Goal: Feedback & Contribution: Leave review/rating

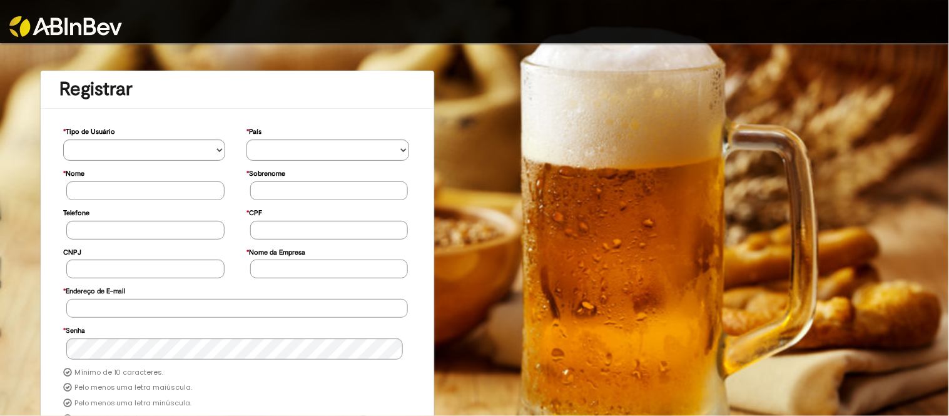
type input "**********"
click at [95, 13] on link at bounding box center [118, 18] width 218 height 37
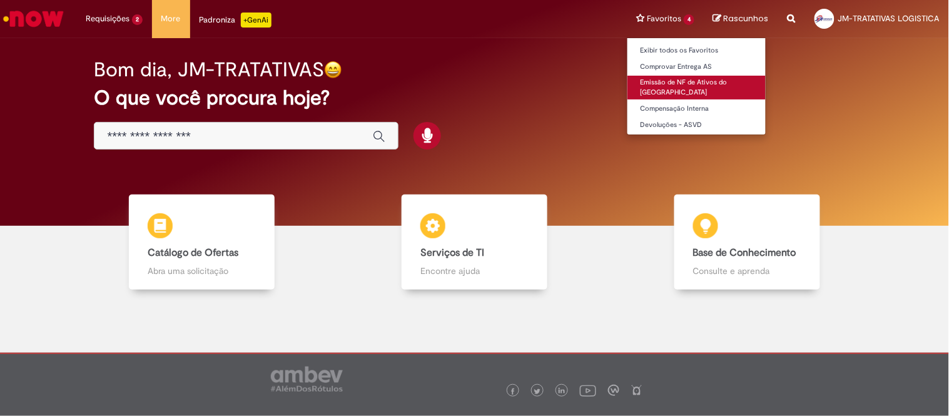
click at [685, 85] on link "Emissão de NF de Ativos do [GEOGRAPHIC_DATA]" at bounding box center [696, 87] width 138 height 23
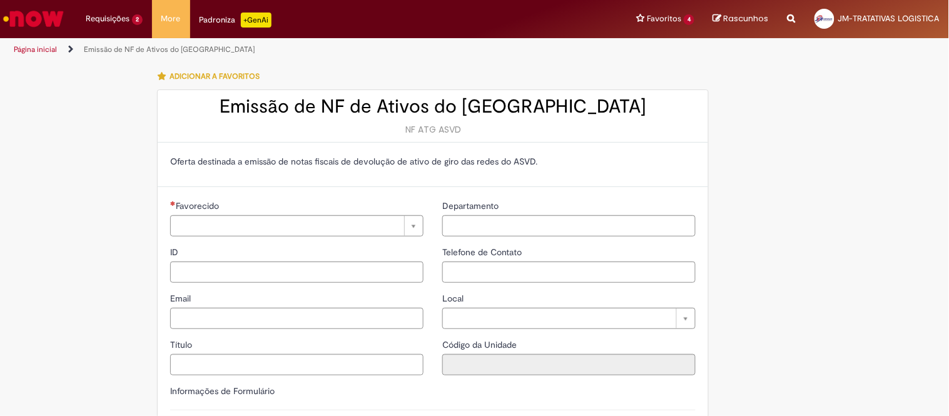
type input "**********"
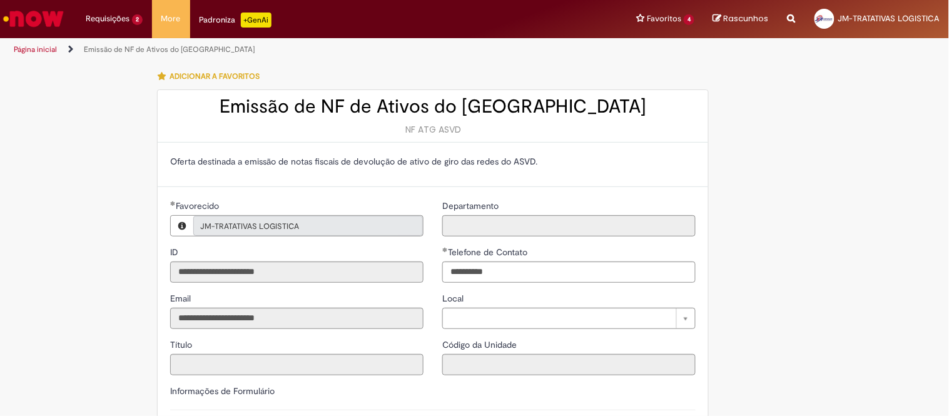
type input "**********"
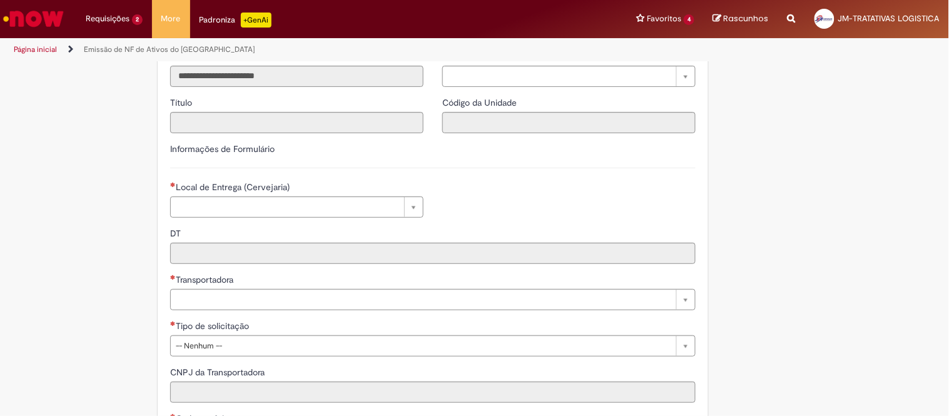
scroll to position [278, 0]
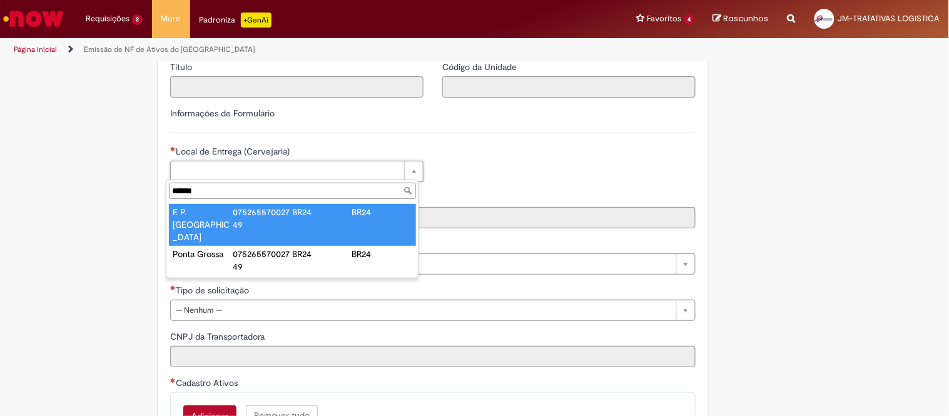
type input "******"
drag, startPoint x: 221, startPoint y: 213, endPoint x: 220, endPoint y: 226, distance: 12.5
type input "**********"
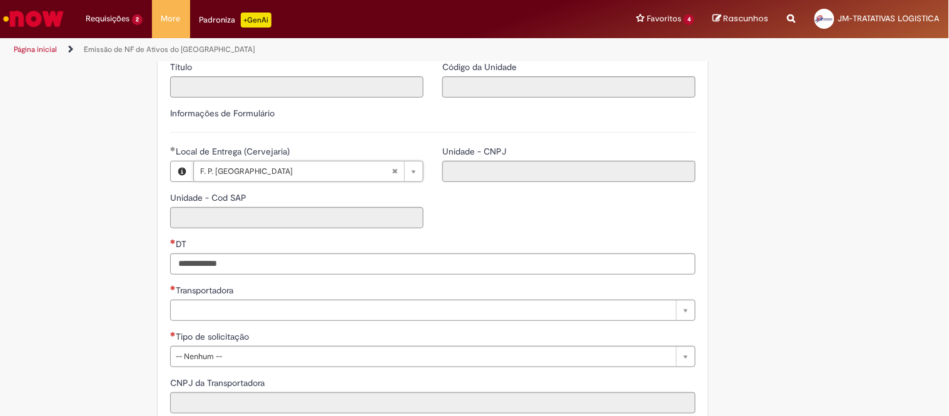
type input "****"
type input "**********"
click at [223, 271] on input "DT" at bounding box center [432, 263] width 525 height 21
paste input "**********"
type input "**********"
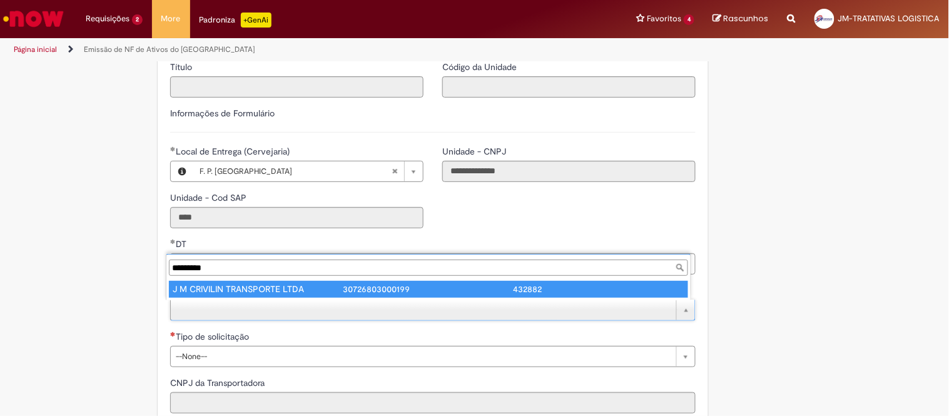
type input "*********"
type input "**********"
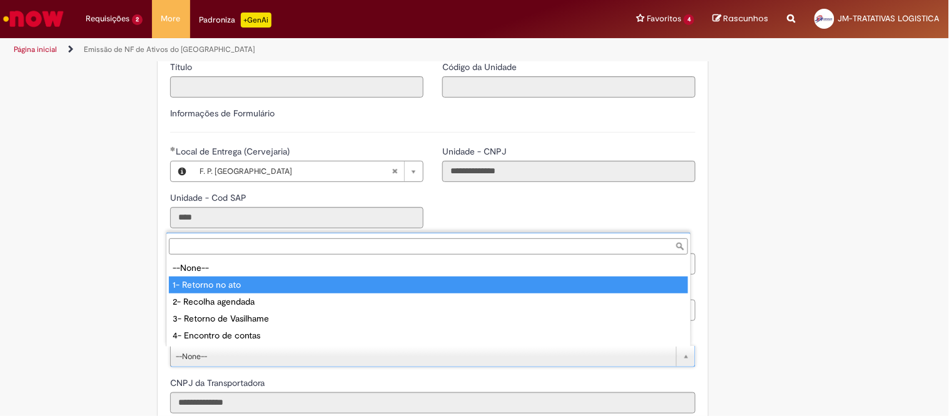
type input "**********"
select select "**********"
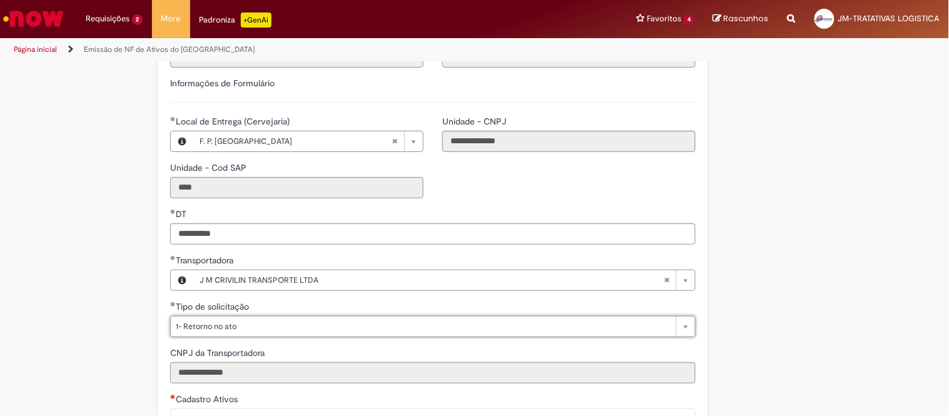
scroll to position [347, 0]
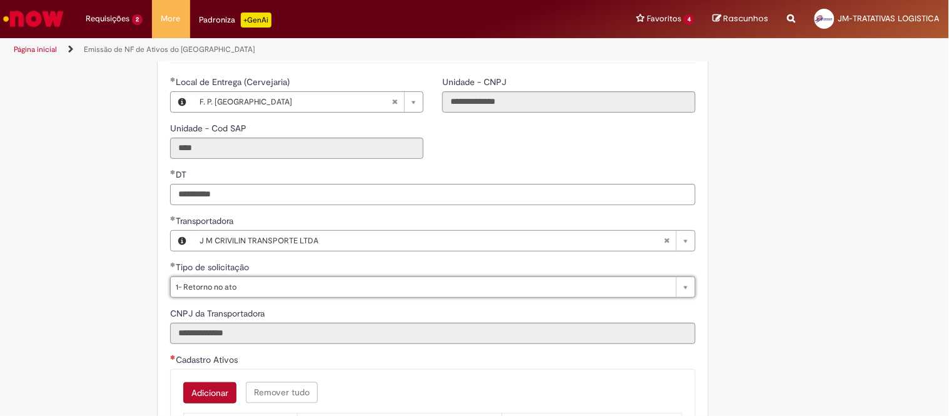
click at [204, 385] on button "Adicionar" at bounding box center [209, 392] width 53 height 21
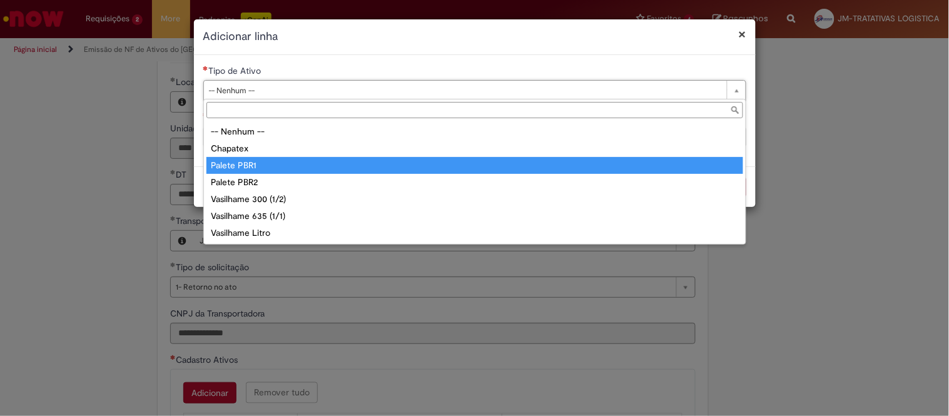
type input "**********"
select select "**********"
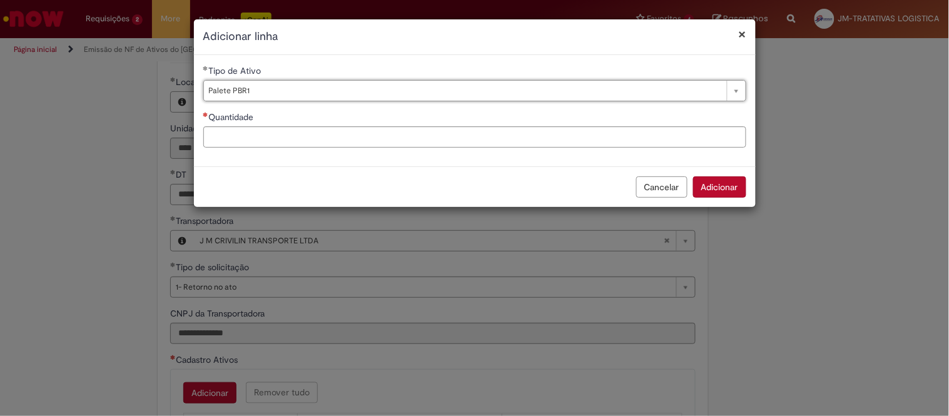
click at [233, 148] on div "**********" at bounding box center [475, 110] width 562 height 93
type input "**"
click at [715, 177] on button "Adicionar" at bounding box center [719, 186] width 53 height 21
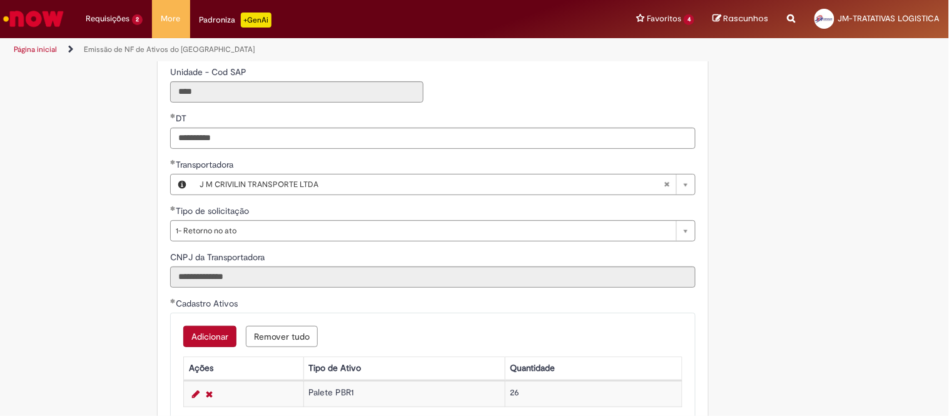
scroll to position [486, 0]
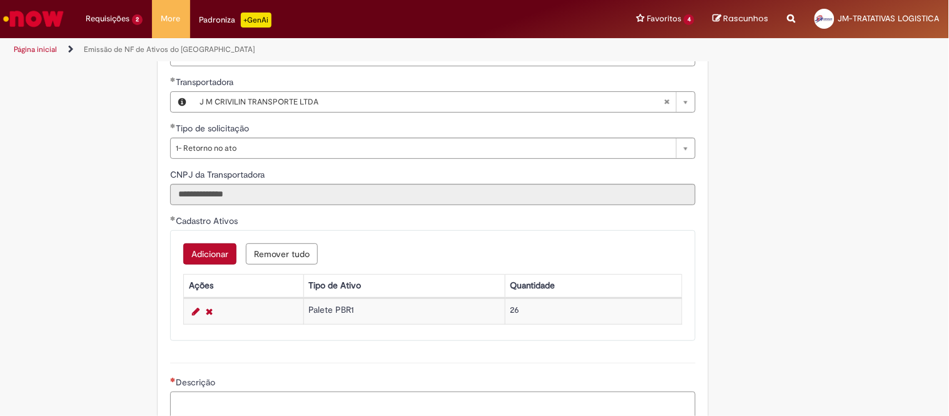
click at [325, 391] on textarea "Descrição" at bounding box center [432, 408] width 525 height 34
paste textarea "**********"
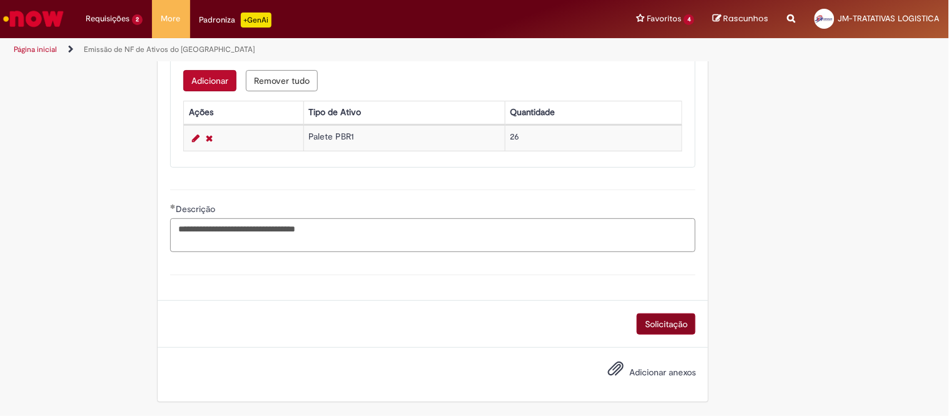
type textarea "**********"
click at [648, 322] on button "Solicitação" at bounding box center [666, 323] width 59 height 21
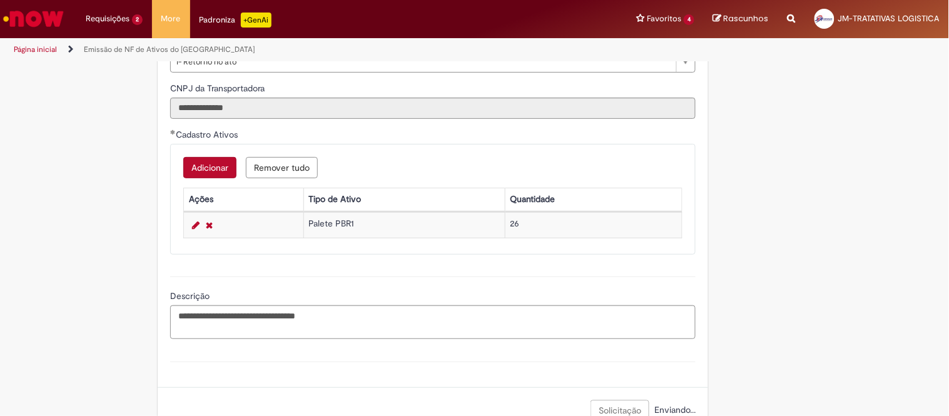
scroll to position [353, 0]
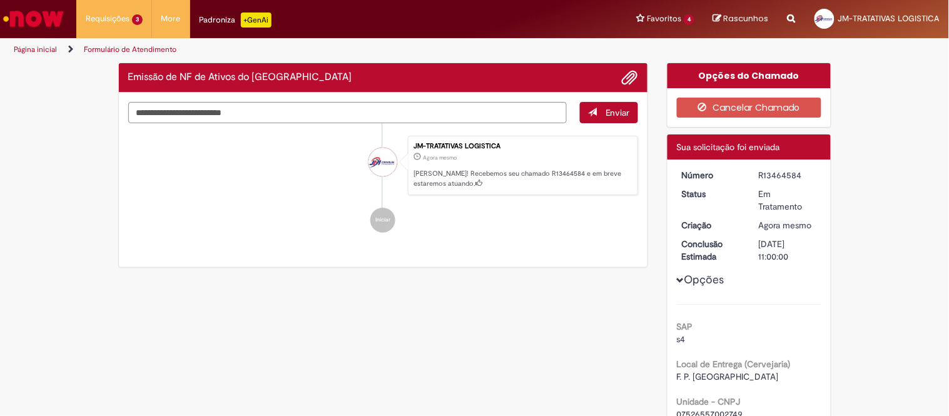
click at [752, 174] on dd "R13464584" at bounding box center [787, 175] width 77 height 13
click at [770, 179] on div "R13464584" at bounding box center [788, 175] width 58 height 13
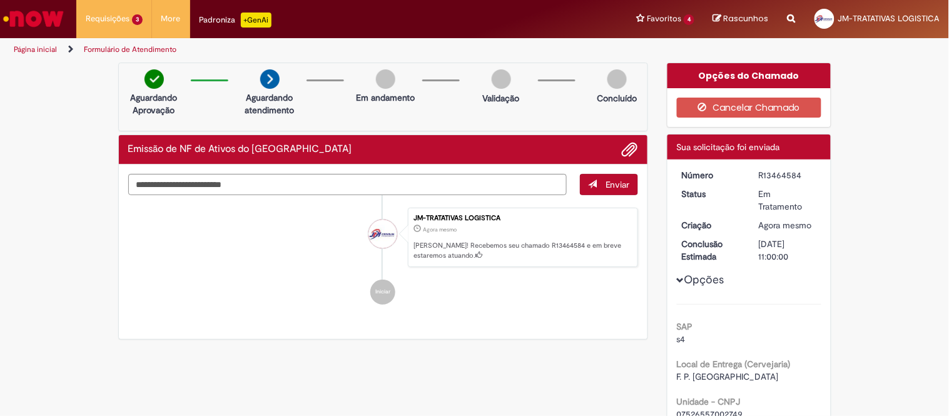
click at [770, 179] on div "R13464584" at bounding box center [788, 175] width 58 height 13
click at [777, 195] on div "Em Tratamento" at bounding box center [788, 200] width 58 height 25
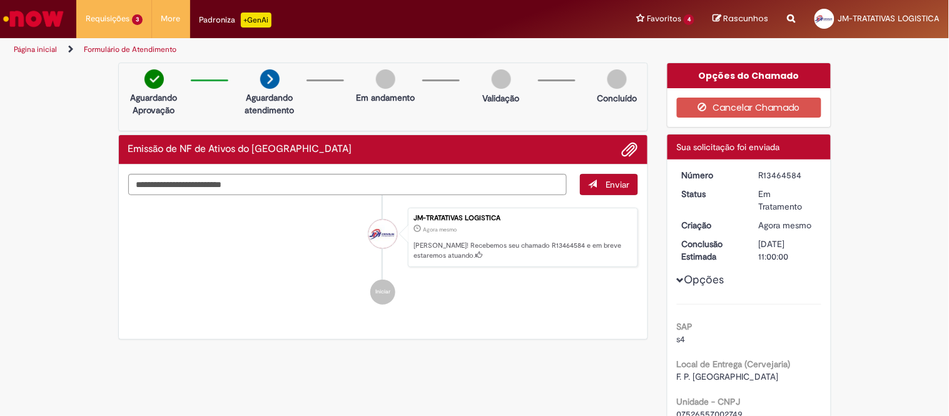
click at [770, 172] on div "R13464584" at bounding box center [788, 175] width 58 height 13
copy div "R13464584"
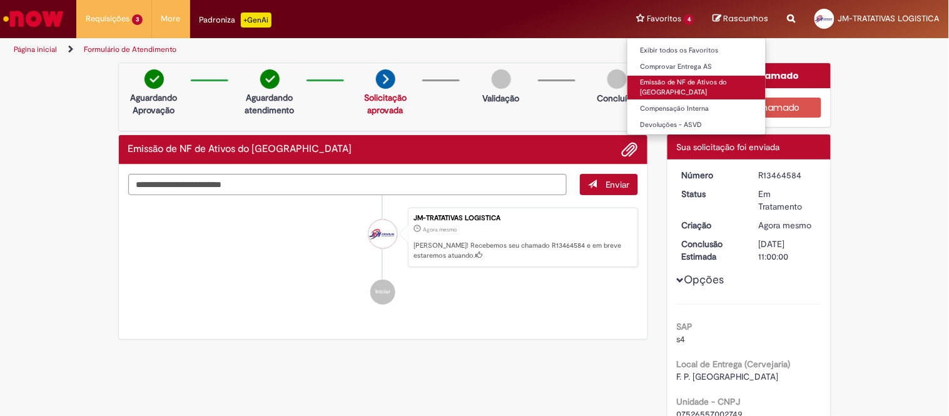
click at [693, 77] on link "Emissão de NF de Ativos do [GEOGRAPHIC_DATA]" at bounding box center [696, 87] width 138 height 23
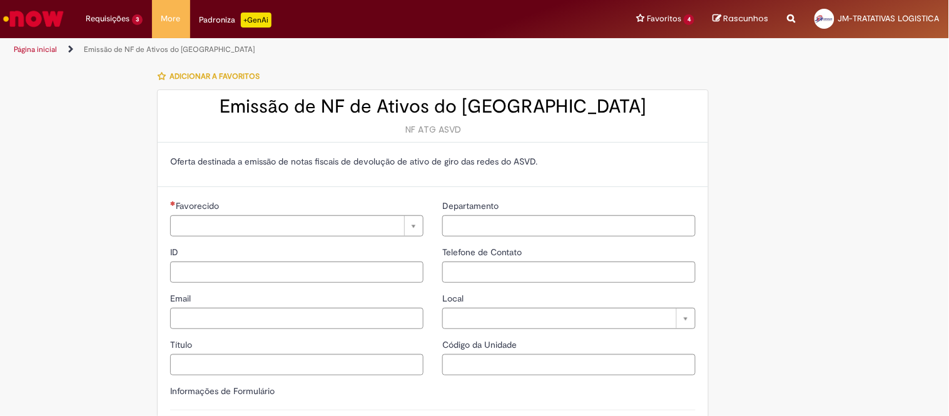
type input "**********"
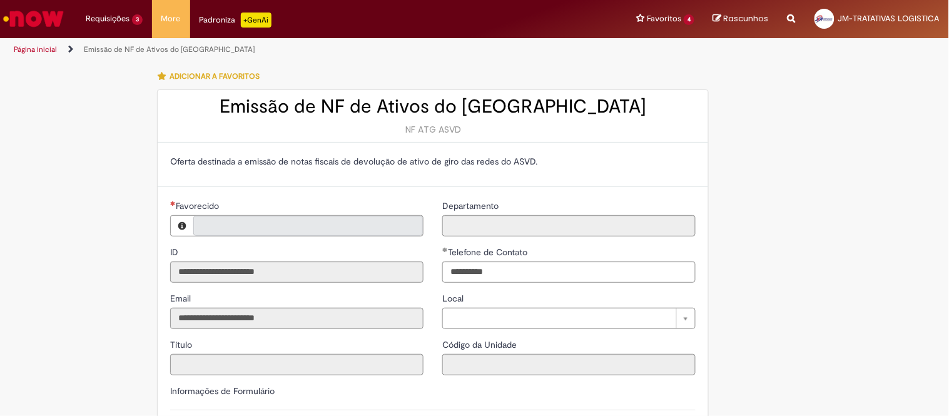
type input "**********"
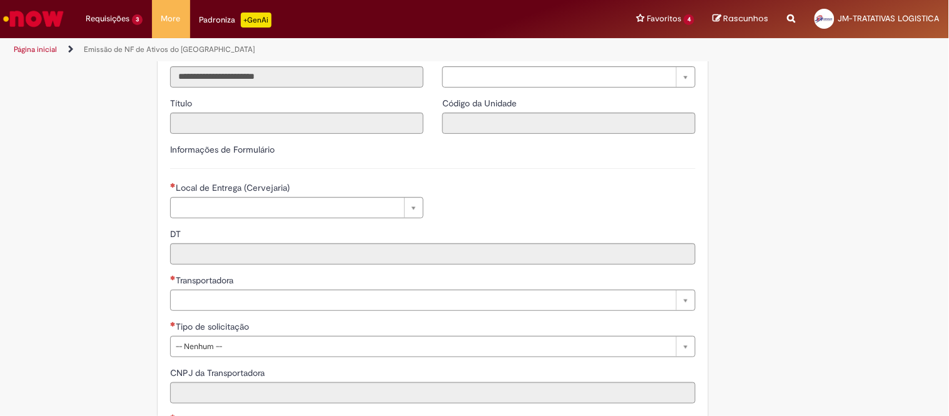
scroll to position [347, 0]
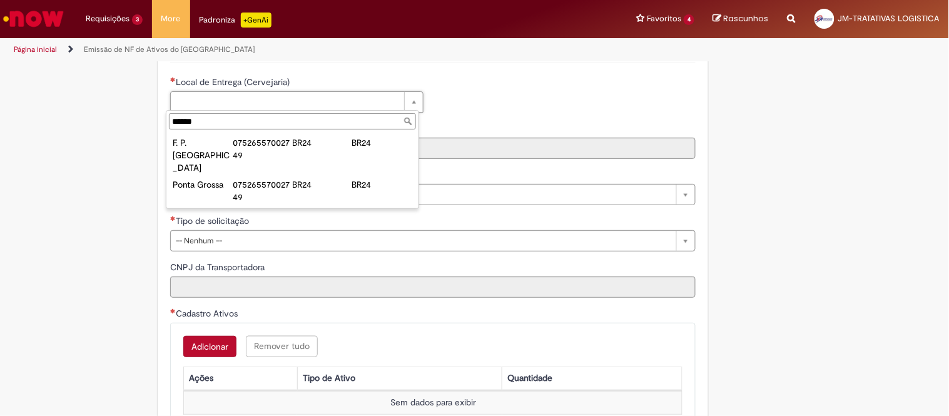
type input "******"
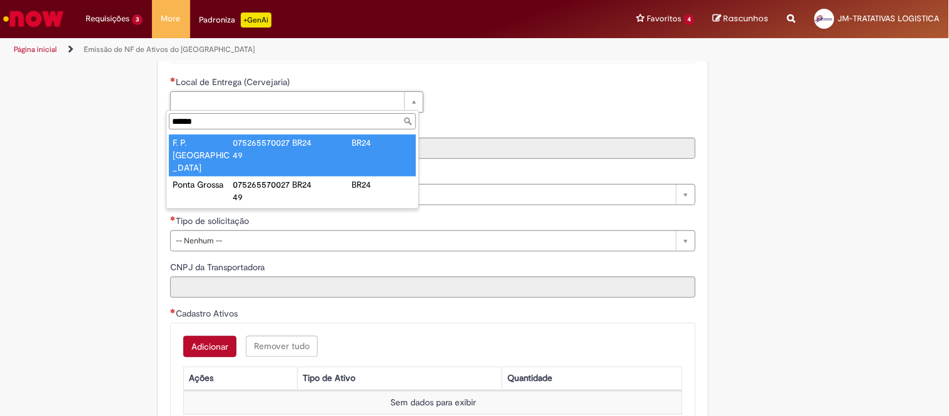
type input "**********"
type input "****"
type input "**********"
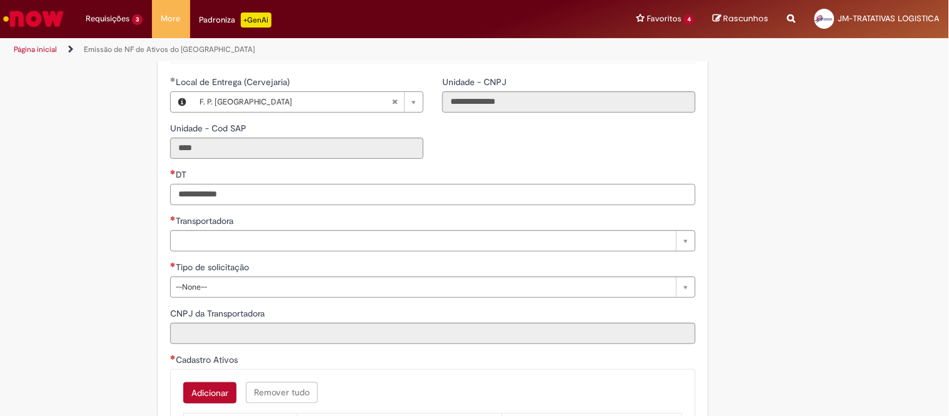
click at [223, 186] on input "DT" at bounding box center [432, 194] width 525 height 21
paste input "**********"
type input "**********"
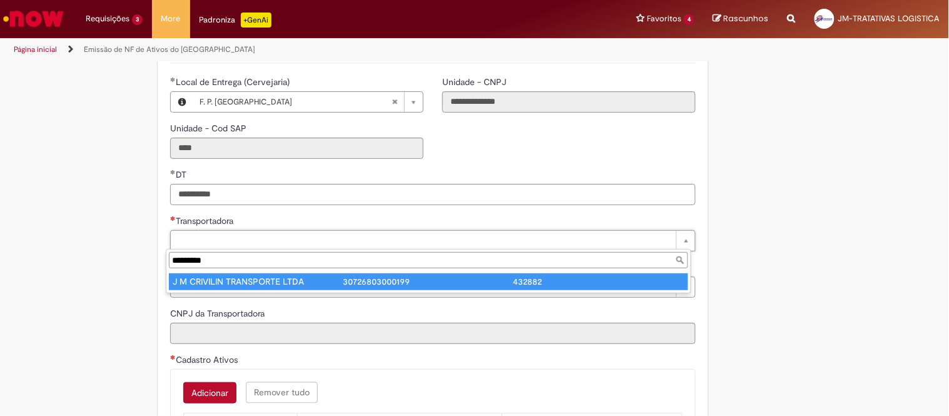
type input "*********"
type input "**********"
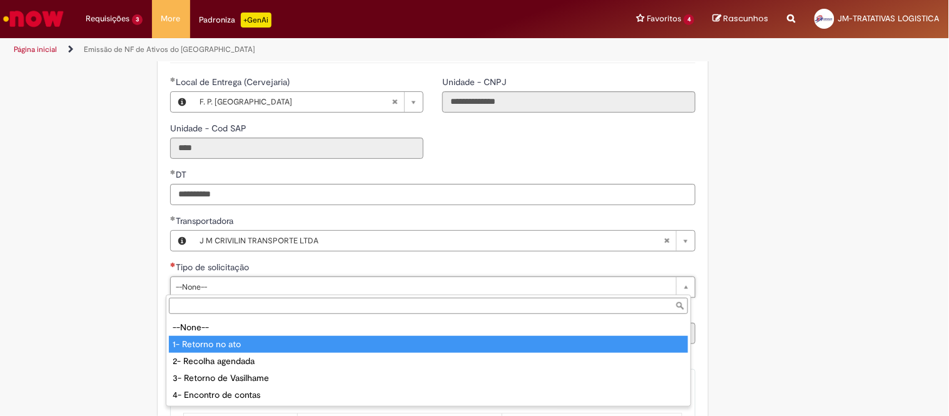
type input "**********"
select select "**********"
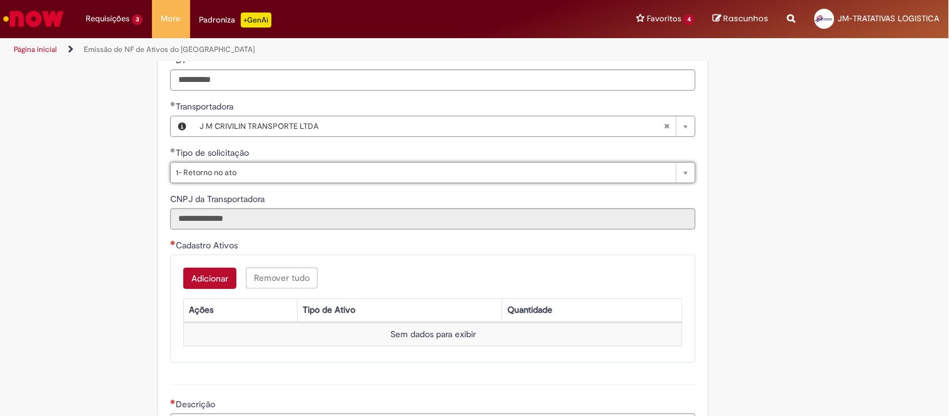
scroll to position [486, 0]
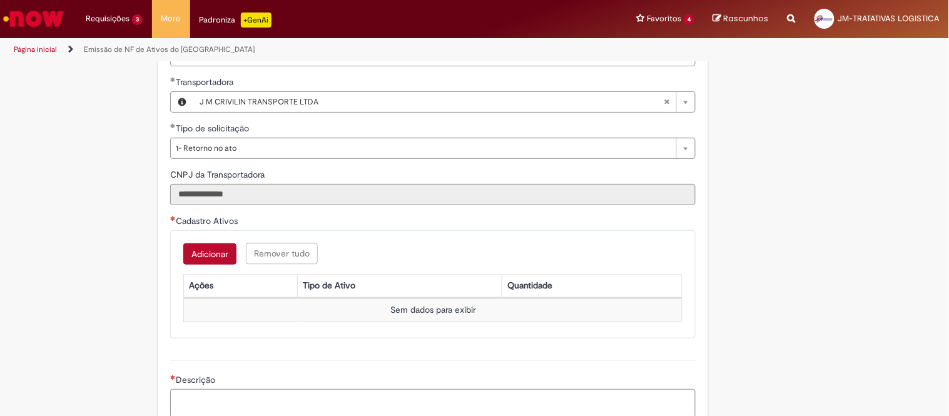
click at [197, 255] on button "Adicionar" at bounding box center [209, 253] width 53 height 21
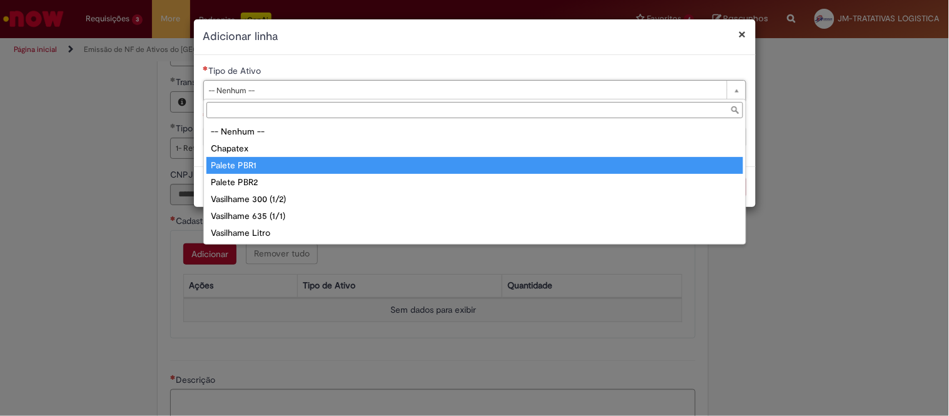
type input "**********"
select select "**********"
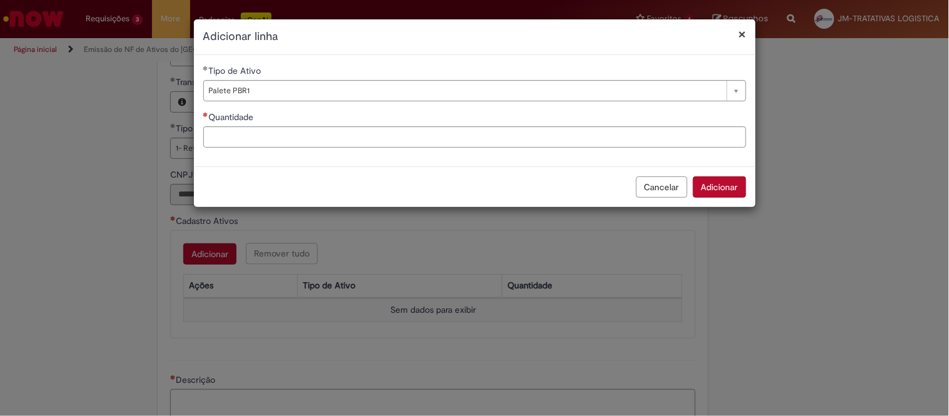
click at [227, 126] on div "Quantidade" at bounding box center [474, 119] width 543 height 16
click at [229, 139] on input "Quantidade" at bounding box center [474, 136] width 543 height 21
type input "**"
click at [705, 176] on div "Cancelar Adicionar" at bounding box center [475, 186] width 562 height 41
click at [702, 182] on button "Adicionar" at bounding box center [719, 186] width 53 height 21
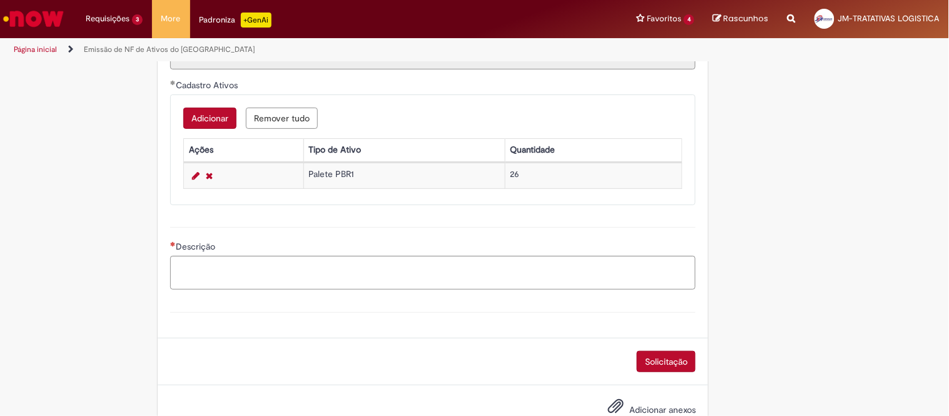
scroll to position [625, 0]
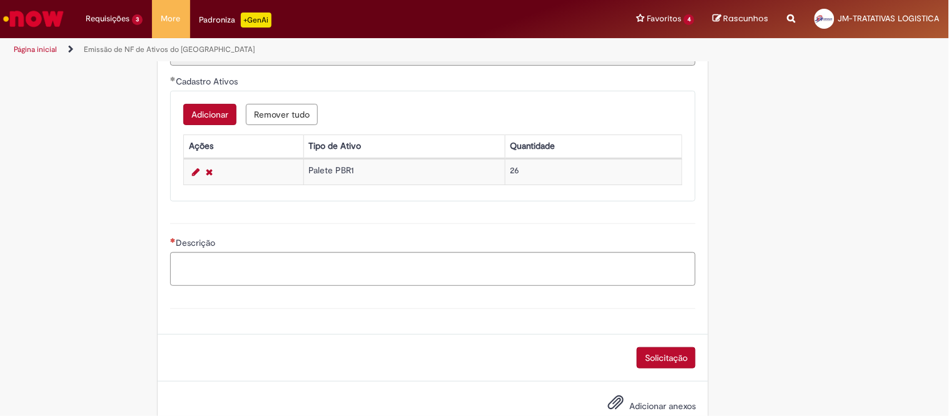
click at [229, 292] on div "Descrição" at bounding box center [433, 253] width 544 height 84
click at [230, 285] on textarea "Descrição" at bounding box center [432, 269] width 525 height 34
paste textarea "**********"
type textarea "**********"
click at [637, 358] on button "Solicitação" at bounding box center [666, 357] width 59 height 21
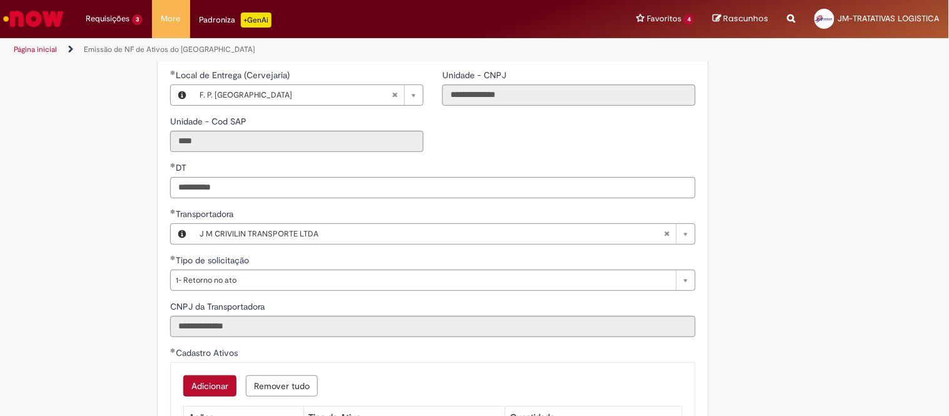
scroll to position [278, 0]
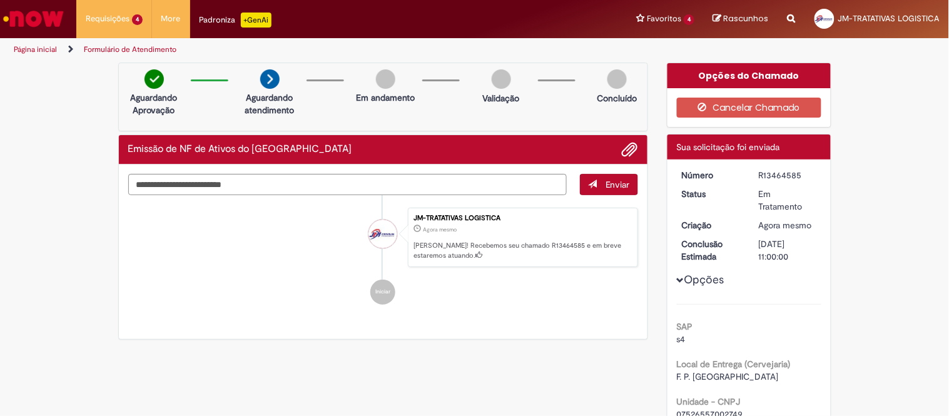
click at [772, 169] on div "R13464585" at bounding box center [788, 175] width 58 height 13
click at [773, 172] on div "R13464585" at bounding box center [788, 175] width 58 height 13
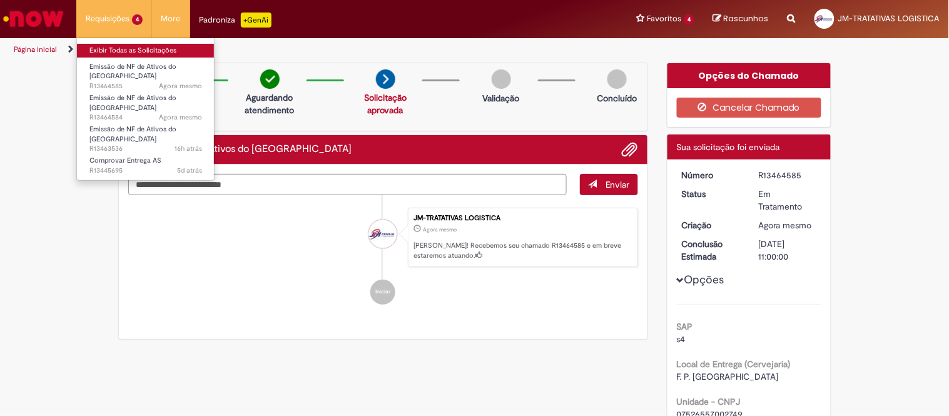
click at [131, 46] on link "Exibir Todas as Solicitações" at bounding box center [146, 51] width 138 height 14
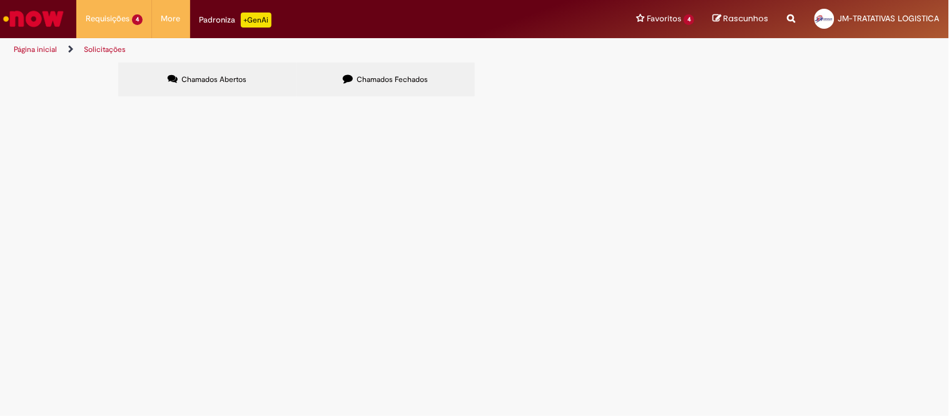
click at [361, 74] on span "Chamados Fechados" at bounding box center [391, 79] width 71 height 10
click at [265, 77] on label "Chamados Abertos" at bounding box center [207, 80] width 178 height 34
click at [0, 0] on span "SAPUCAIA - DT 6101981009 - 26 PLT" at bounding box center [0, 0] width 0 height 0
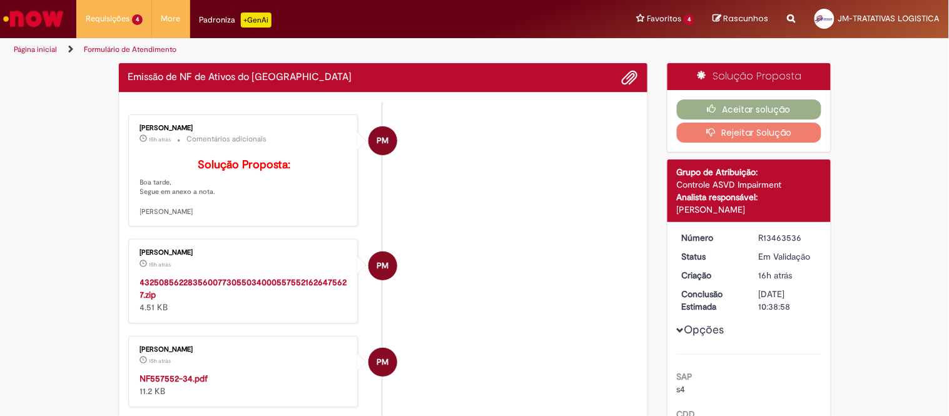
click at [156, 384] on strong "NF557552-34.pdf" at bounding box center [174, 378] width 68 height 11
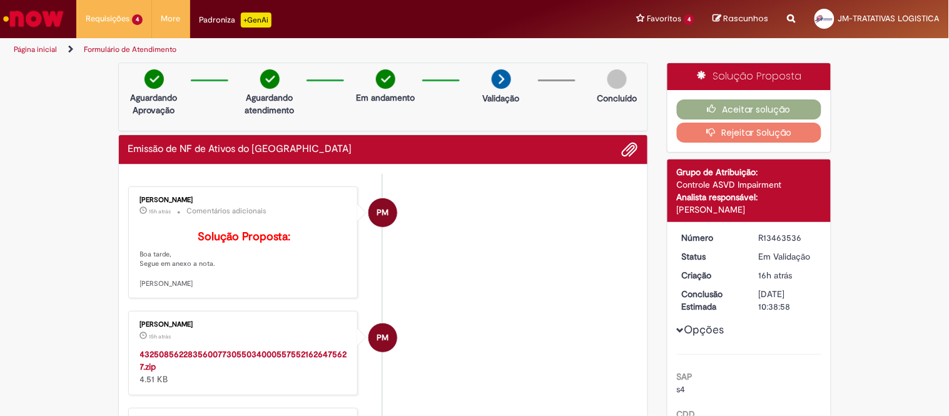
click at [784, 240] on div "R13463536" at bounding box center [788, 237] width 58 height 13
copy div "R13463536"
click at [577, 228] on li "PM [PERSON_NAME] 15h atrás 15 horas atrás Comentários adicionais Solução Propos…" at bounding box center [383, 242] width 510 height 113
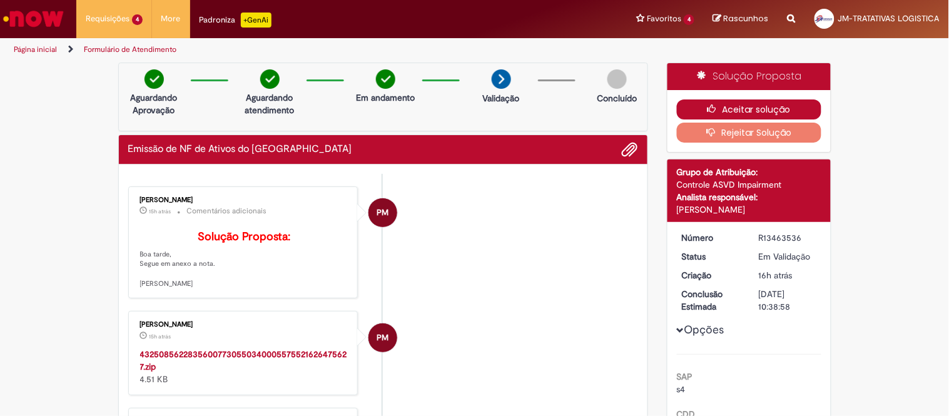
click at [748, 108] on button "Aceitar solução" at bounding box center [749, 109] width 144 height 20
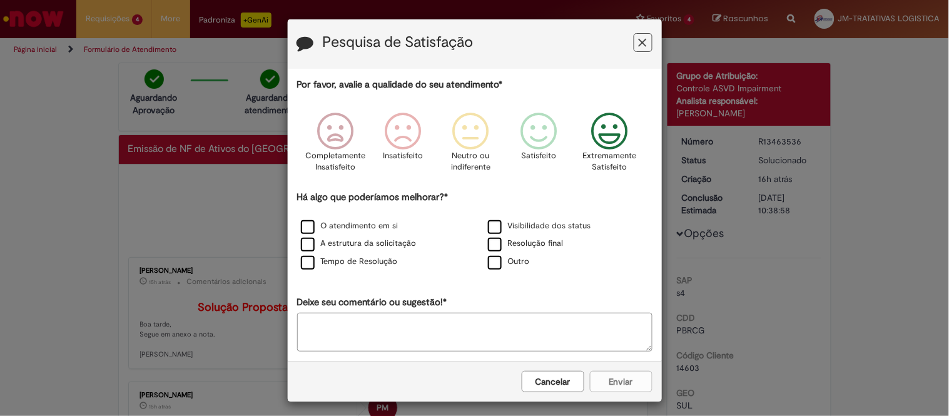
click at [585, 158] on p "Extremamente Satisfeito" at bounding box center [610, 161] width 54 height 23
click at [539, 241] on label "Resolução final" at bounding box center [526, 244] width 76 height 12
click at [623, 378] on button "Enviar" at bounding box center [621, 381] width 63 height 21
click at [711, 332] on div "Pesquisa de Satisfação Por favor, avalie a qualidade do seu atendimento* Comple…" at bounding box center [474, 208] width 949 height 416
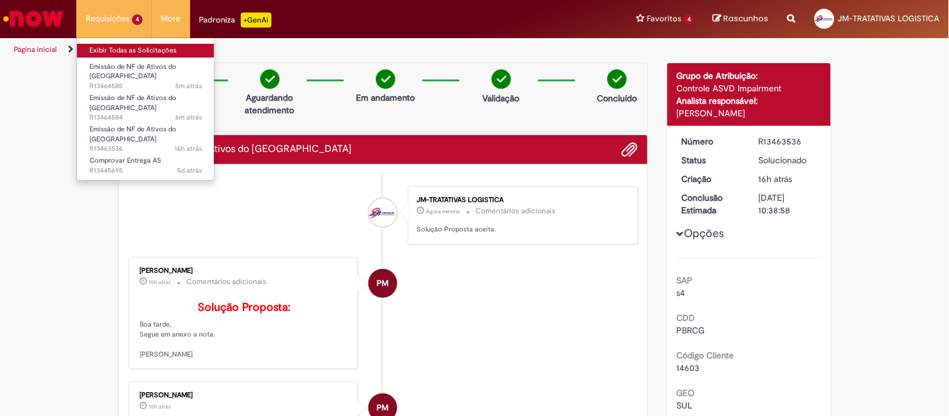
click at [153, 54] on link "Exibir Todas as Solicitações" at bounding box center [146, 51] width 138 height 14
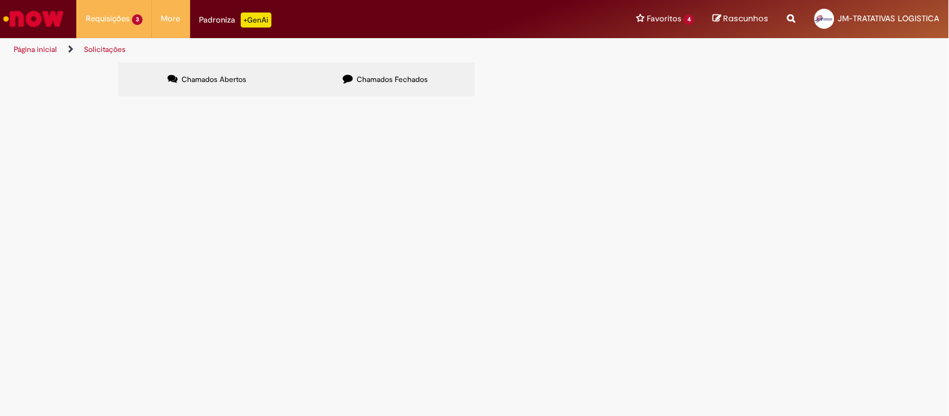
click at [345, 70] on label "Chamados Fechados" at bounding box center [385, 80] width 178 height 34
click at [0, 0] on span "PG - DT 6101981006 - 25 PLT" at bounding box center [0, 0] width 0 height 0
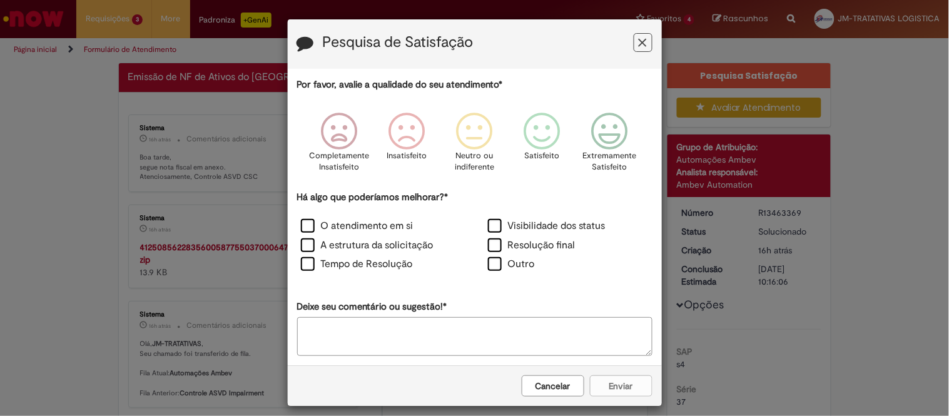
drag, startPoint x: 555, startPoint y: 385, endPoint x: 552, endPoint y: 379, distance: 6.7
click at [552, 381] on button "Cancelar" at bounding box center [553, 385] width 63 height 21
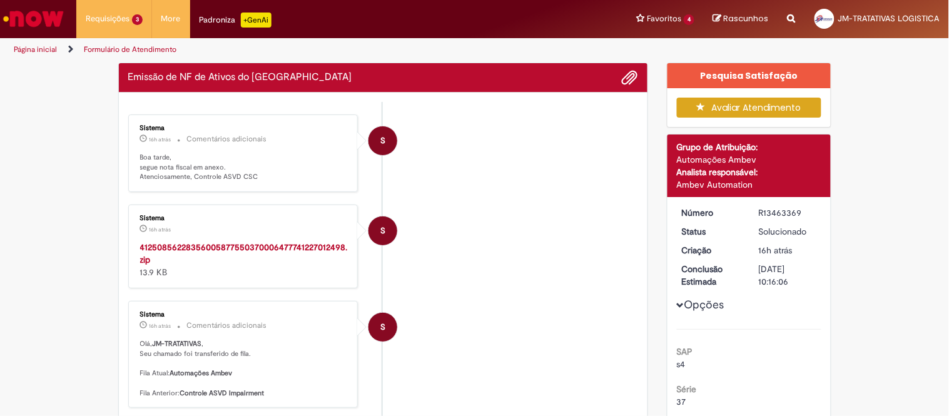
click at [315, 251] on strong "41250856228356005877550370006477741227012498.zip" at bounding box center [244, 253] width 208 height 24
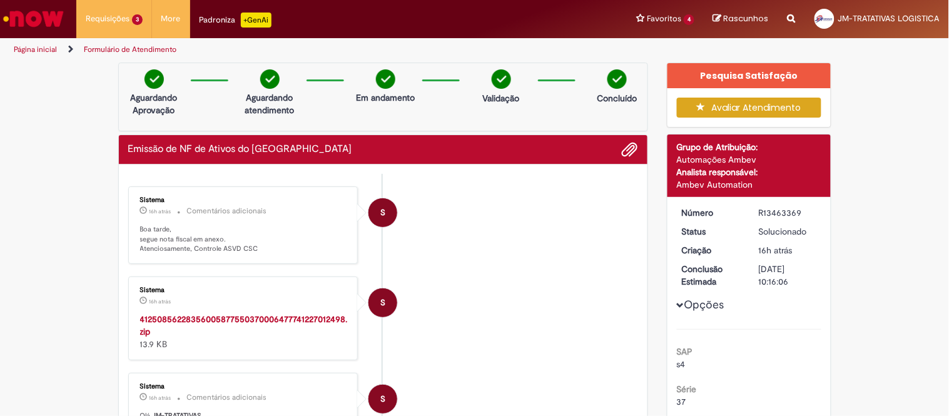
click at [788, 208] on div "R13463369" at bounding box center [788, 212] width 58 height 13
copy div "R13463369"
click at [626, 188] on li "S Sistema 16h atrás 16 horas atrás Comentários adicionais Boa tarde, segue nota…" at bounding box center [383, 225] width 510 height 78
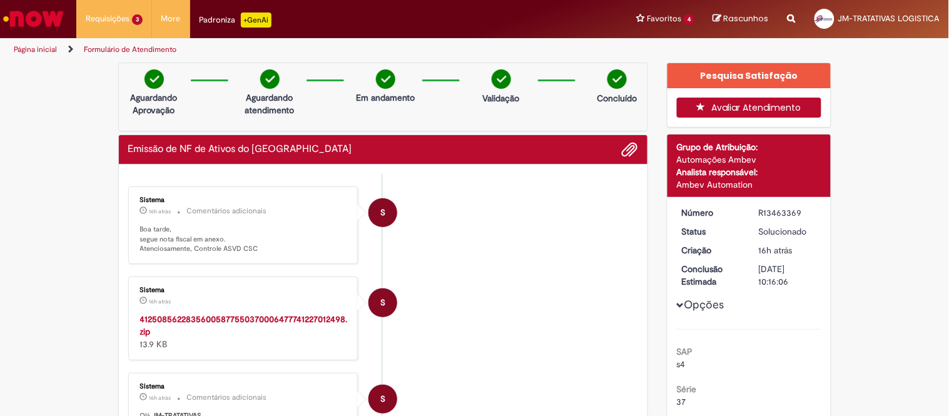
click at [760, 104] on button "Avaliar Atendimento" at bounding box center [749, 108] width 144 height 20
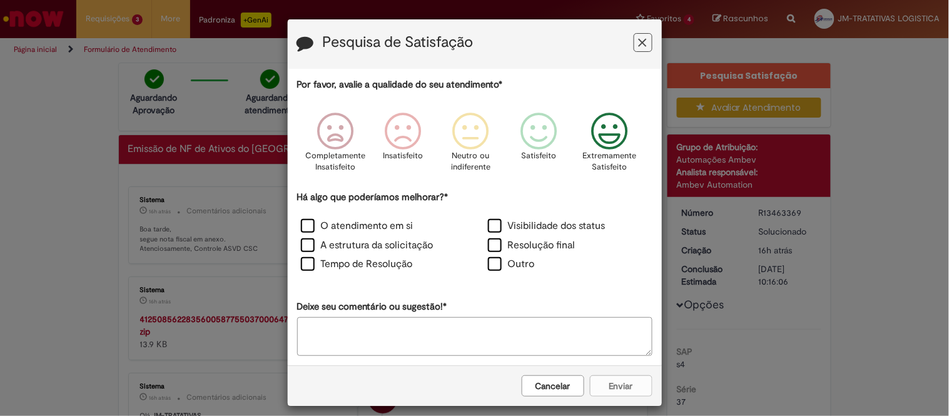
click at [602, 169] on p "Extremamente Satisfeito" at bounding box center [610, 161] width 54 height 23
click at [553, 243] on label "Resolução final" at bounding box center [532, 245] width 88 height 14
click at [628, 371] on div "Cancelar Enviar" at bounding box center [475, 385] width 374 height 41
click at [630, 378] on button "Enviar" at bounding box center [621, 385] width 63 height 21
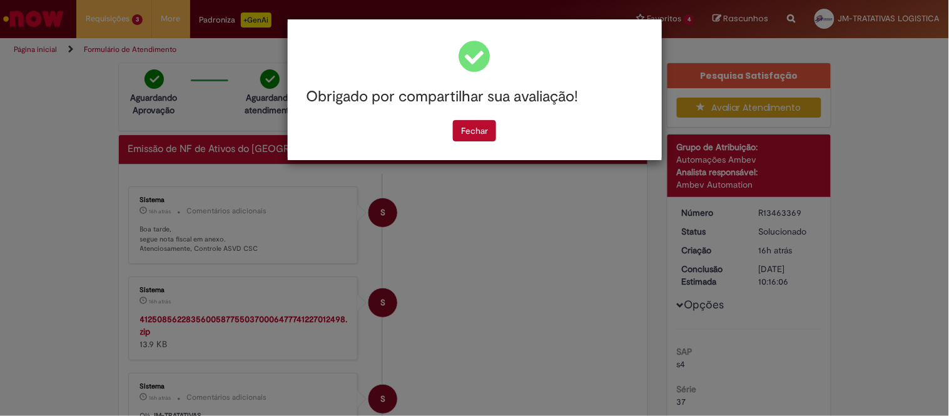
click at [779, 272] on div "Obrigado por compartilhar sua avaliação! [GEOGRAPHIC_DATA]" at bounding box center [474, 208] width 949 height 416
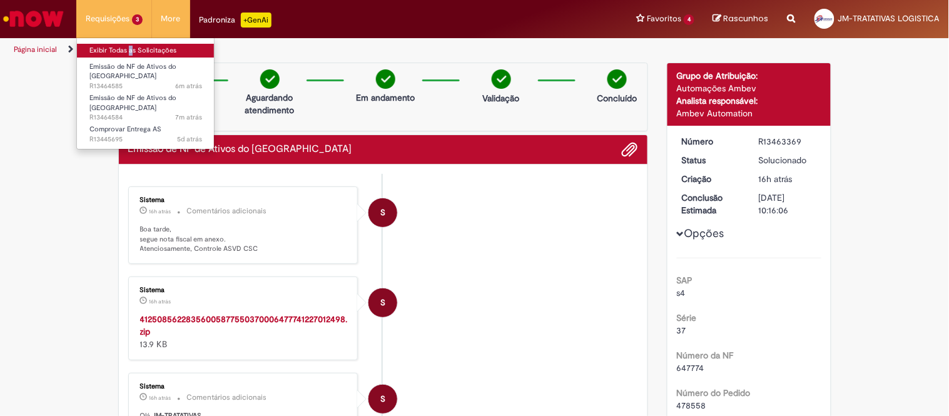
drag, startPoint x: 126, startPoint y: 40, endPoint x: 134, endPoint y: 44, distance: 8.7
click at [130, 43] on ul "Exibir Todas as Solicitações Emissão de NF de Ativos do ASVD 6m atrás 6 minutos…" at bounding box center [145, 94] width 138 height 112
click at [134, 44] on link "Exibir Todas as Solicitações" at bounding box center [146, 51] width 138 height 14
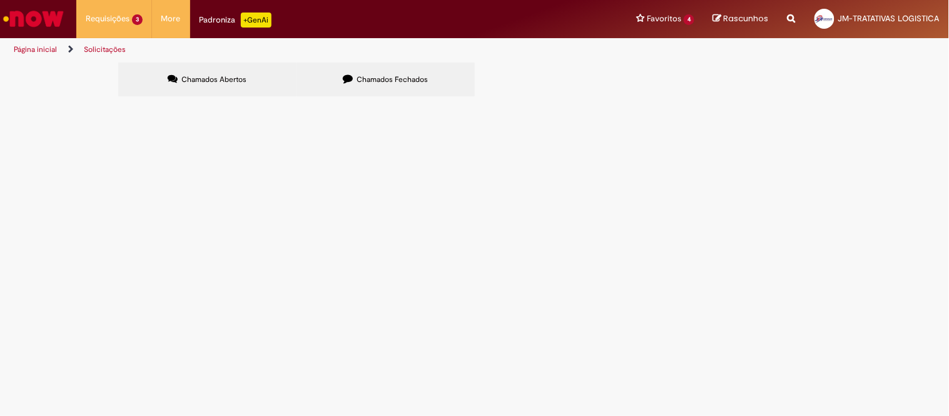
click at [366, 63] on label "Chamados Fechados" at bounding box center [385, 80] width 178 height 34
click at [0, 0] on td "CURITIBANA - DT 6101980923 - 26 PLT" at bounding box center [0, 0] width 0 height 0
click at [0, 0] on span "CURITIBANA - DT 6101980923 - 26 PLT" at bounding box center [0, 0] width 0 height 0
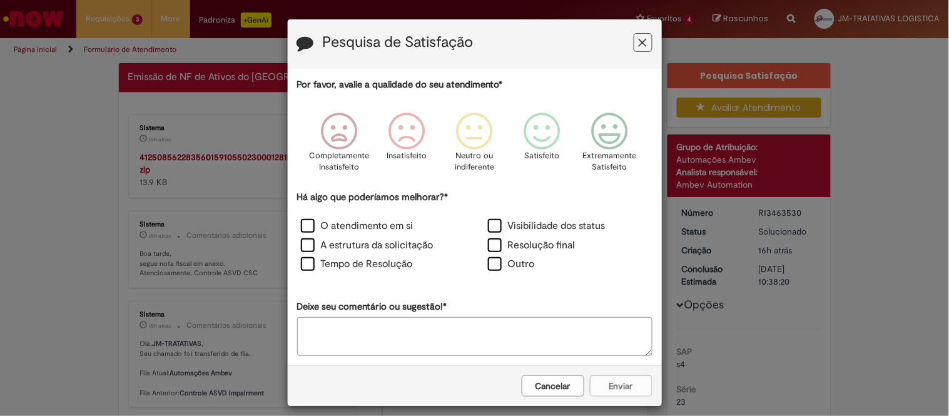
click at [565, 385] on button "Cancelar" at bounding box center [553, 385] width 63 height 21
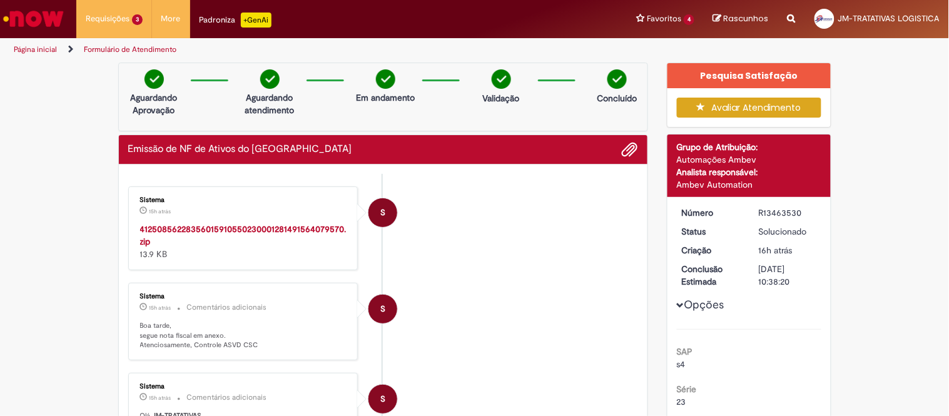
click at [296, 232] on strong "41250856228356015910550230001281491564079570.zip" at bounding box center [243, 235] width 206 height 24
click at [729, 244] on dt "Criação" at bounding box center [710, 250] width 77 height 13
click at [764, 214] on div "R13463530" at bounding box center [788, 212] width 58 height 13
copy div "R13463530"
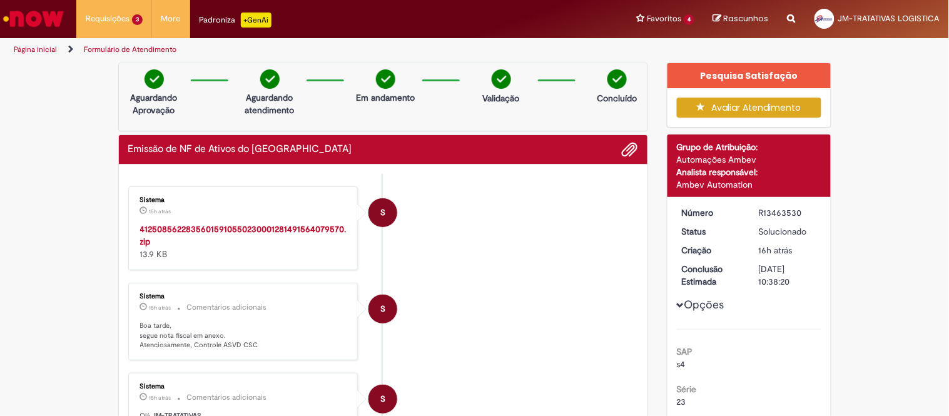
click at [616, 233] on li "S Sistema 15h atrás 15 horas atrás 41250856228356015910550230001281491564079570…" at bounding box center [383, 228] width 510 height 84
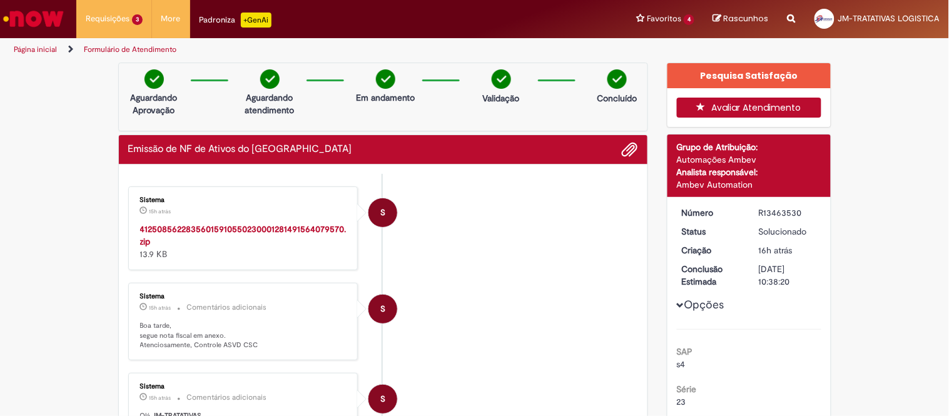
click at [755, 103] on button "Avaliar Atendimento" at bounding box center [749, 108] width 144 height 20
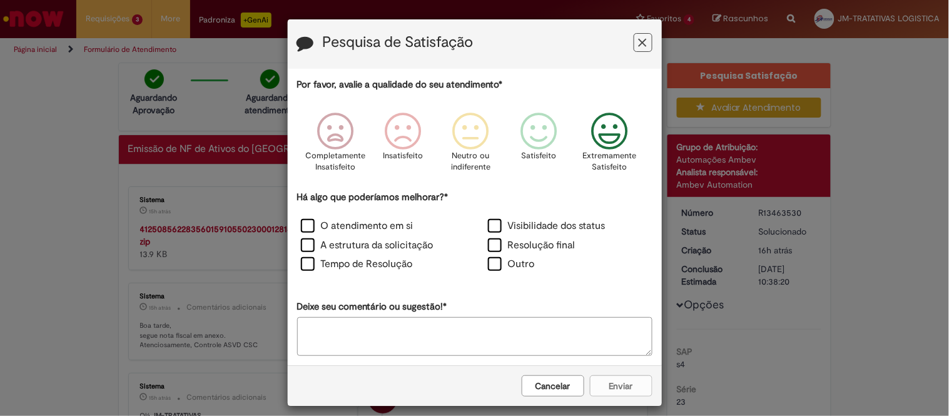
click at [632, 134] on div "Extremamente Satisfeito" at bounding box center [609, 146] width 71 height 86
click at [376, 252] on label "A estrutura da solicitação" at bounding box center [367, 245] width 133 height 14
click at [346, 216] on div "Há algo que poderíamos melhorar?* O atendimento em si Visibilidade dos status A…" at bounding box center [474, 233] width 355 height 84
click at [349, 221] on label "O atendimento em si" at bounding box center [357, 226] width 113 height 14
click at [368, 266] on label "Tempo de Resolução" at bounding box center [357, 264] width 112 height 14
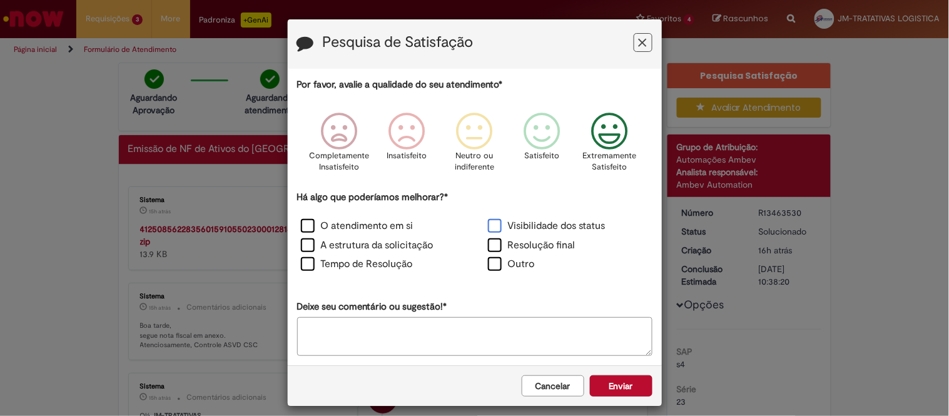
drag, startPoint x: 502, startPoint y: 241, endPoint x: 501, endPoint y: 233, distance: 8.2
click at [501, 239] on label "Resolução final" at bounding box center [532, 245] width 88 height 14
click at [499, 227] on label "Visibilidade dos status" at bounding box center [547, 226] width 118 height 14
click at [645, 393] on button "Enviar" at bounding box center [621, 385] width 63 height 21
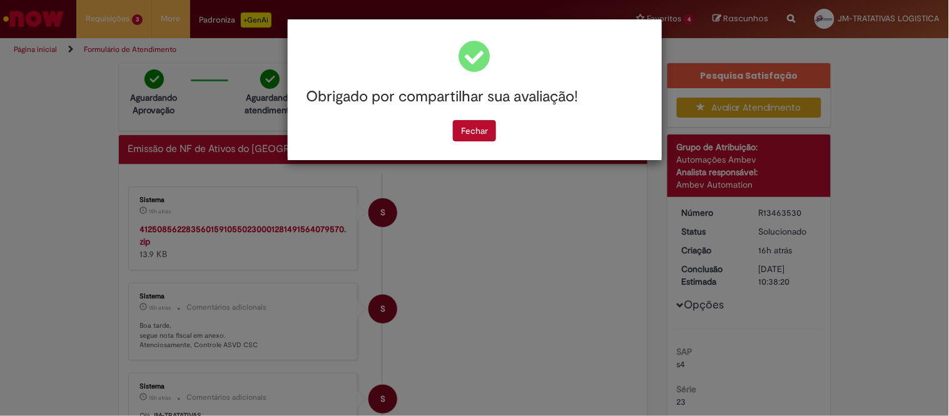
click at [759, 344] on div "Obrigado por compartilhar sua avaliação! [GEOGRAPHIC_DATA]" at bounding box center [474, 208] width 949 height 416
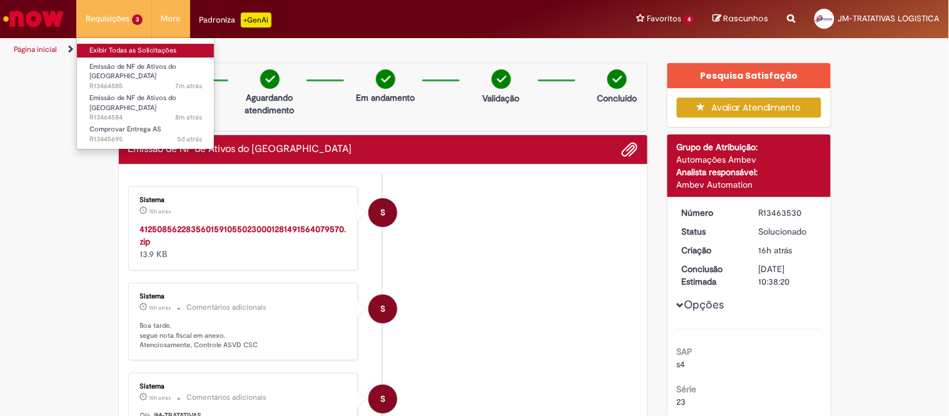
click at [139, 47] on link "Exibir Todas as Solicitações" at bounding box center [146, 51] width 138 height 14
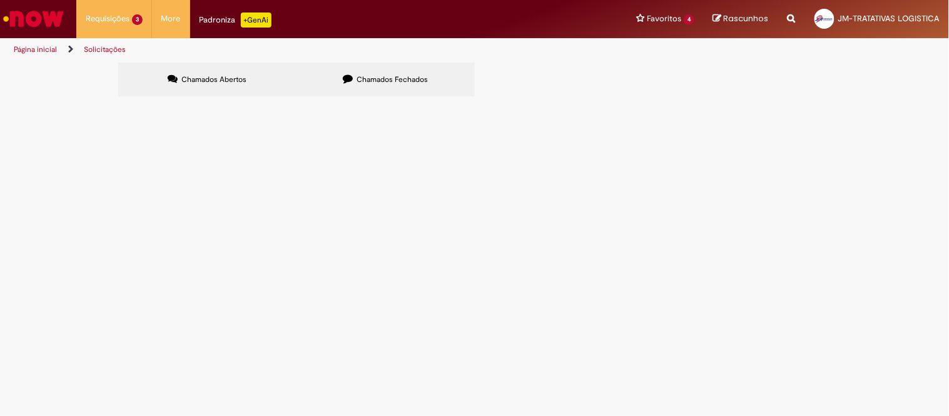
click at [378, 77] on span "Chamados Fechados" at bounding box center [391, 79] width 71 height 10
click at [0, 0] on span "VIAMAO - DT 6101981007 - 26 PLT" at bounding box center [0, 0] width 0 height 0
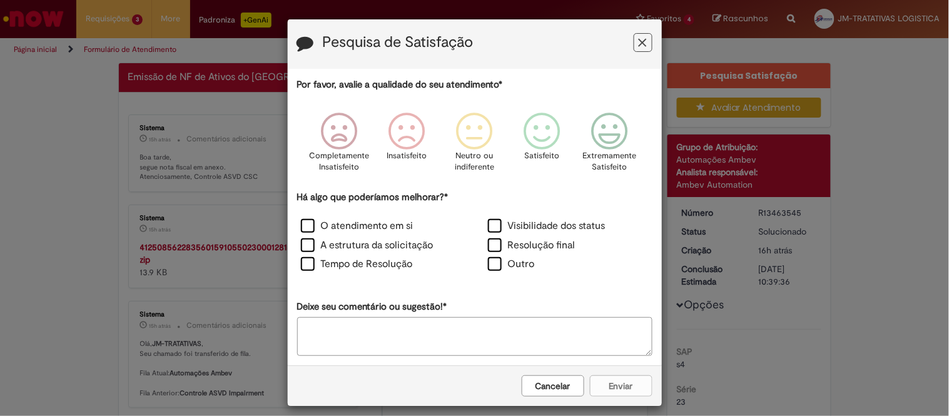
click at [534, 385] on button "Cancelar" at bounding box center [553, 385] width 63 height 21
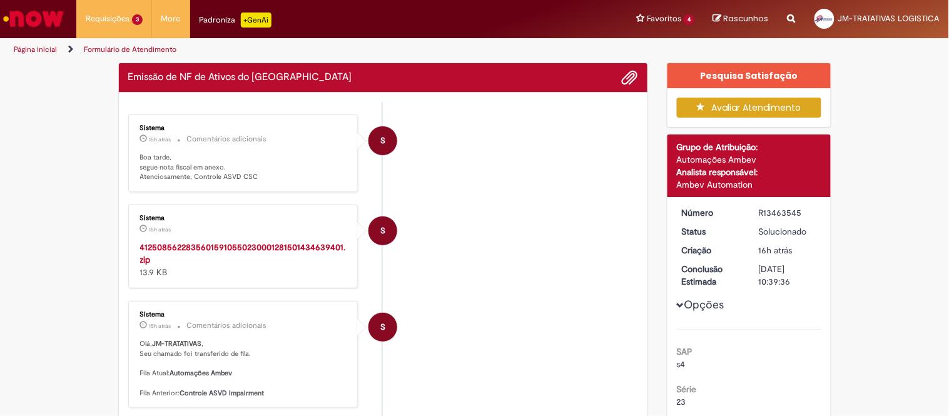
click at [286, 240] on div "Sistema 15h atrás 15 horas atrás 41250856228356015910550230001281501434639401.z…" at bounding box center [243, 246] width 223 height 76
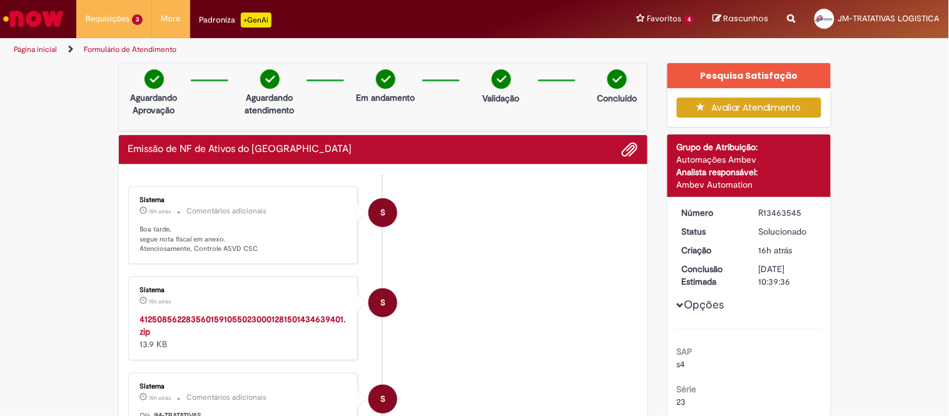
click at [291, 245] on p "Boa tarde, segue nota fiscal em anexo. Atenciosamente, Controle ASVD CSC" at bounding box center [244, 238] width 208 height 29
click at [288, 321] on strong "41250856228356015910550230001281501434639401.zip" at bounding box center [243, 325] width 206 height 24
drag, startPoint x: 590, startPoint y: 301, endPoint x: 694, endPoint y: 263, distance: 111.2
click at [590, 301] on li "S Sistema 15h atrás 15 horas atrás 41250856228356015910550230001281501434639401…" at bounding box center [383, 318] width 510 height 84
click at [765, 214] on div "R13463545" at bounding box center [788, 212] width 58 height 13
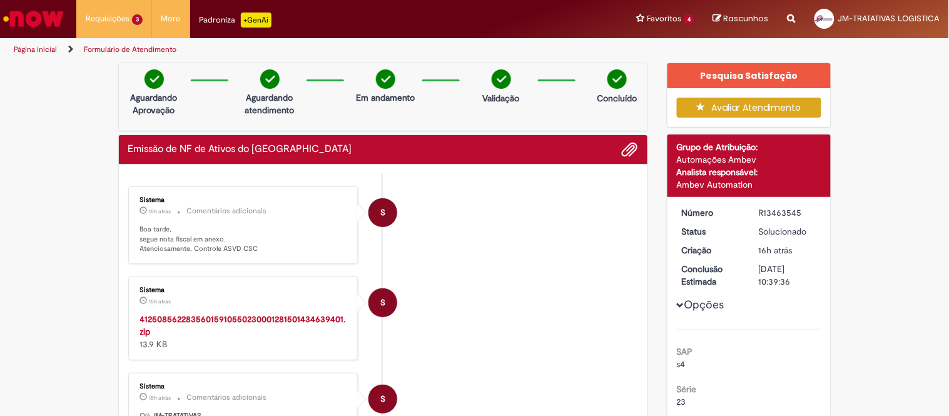
click at [765, 214] on div "R13463545" at bounding box center [788, 212] width 58 height 13
copy div "R13463545"
click at [737, 118] on div "Avaliar Atendimento" at bounding box center [748, 107] width 163 height 39
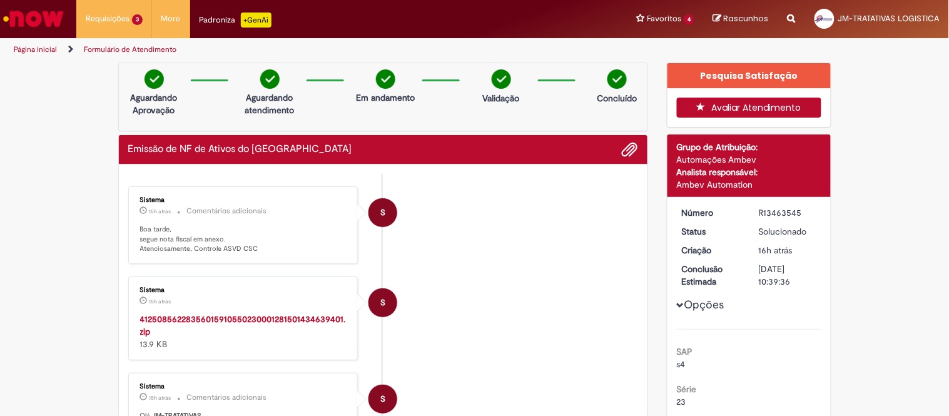
click at [734, 113] on button "Avaliar Atendimento" at bounding box center [749, 108] width 144 height 20
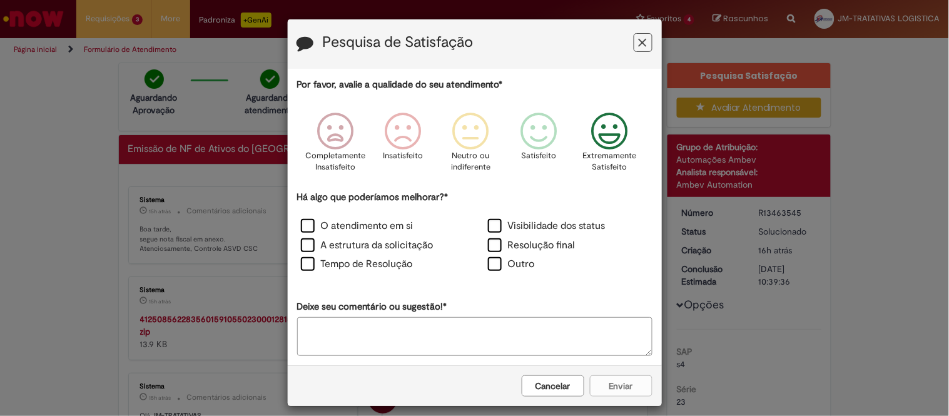
click at [592, 164] on p "Extremamente Satisfeito" at bounding box center [610, 161] width 54 height 23
click at [548, 242] on label "Resolução final" at bounding box center [532, 245] width 88 height 14
click at [647, 383] on div "Cancelar Enviar" at bounding box center [475, 385] width 374 height 41
click at [640, 384] on button "Enviar" at bounding box center [621, 385] width 63 height 21
click at [770, 334] on div "Pesquisa de Satisfação Por favor, avalie a qualidade do seu atendimento* Comple…" at bounding box center [474, 208] width 949 height 416
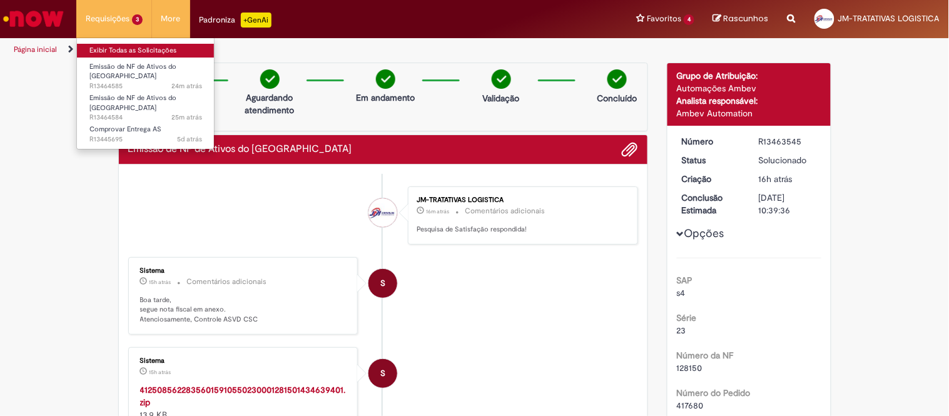
drag, startPoint x: 121, startPoint y: 49, endPoint x: 133, endPoint y: 44, distance: 13.5
click at [121, 49] on link "Exibir Todas as Solicitações" at bounding box center [146, 51] width 138 height 14
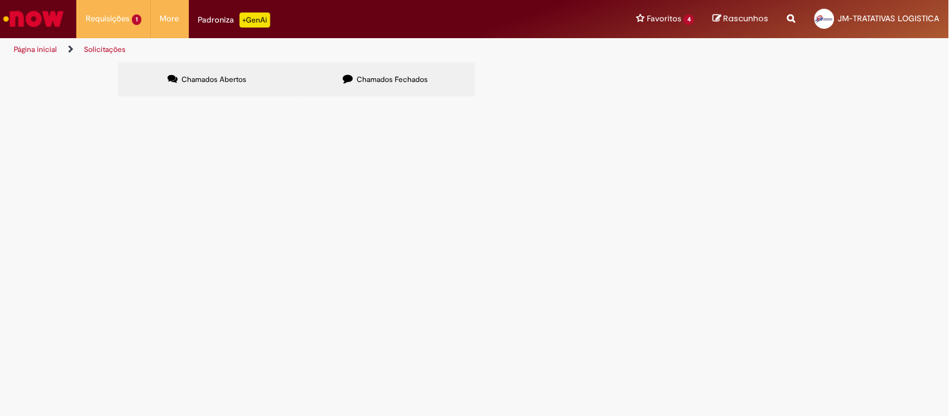
click at [360, 84] on label "Chamados Fechados" at bounding box center [385, 80] width 178 height 34
click at [0, 0] on span "PG - DT 6101985115 - STANLEY - 26 PLT" at bounding box center [0, 0] width 0 height 0
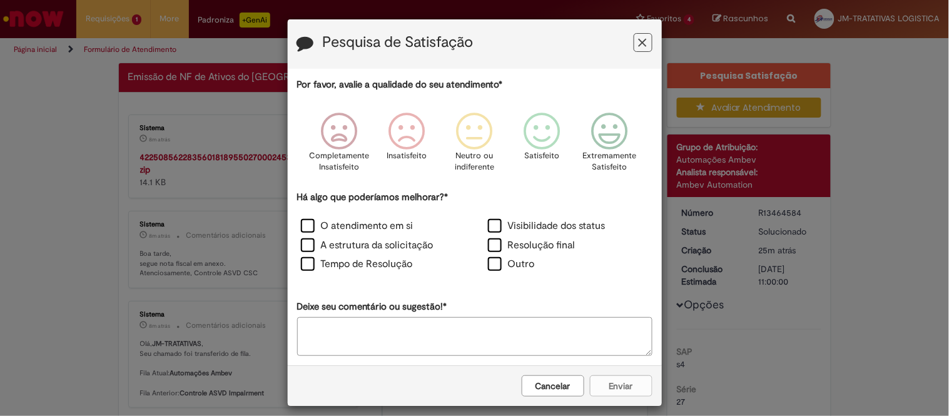
click at [552, 393] on button "Cancelar" at bounding box center [553, 385] width 63 height 21
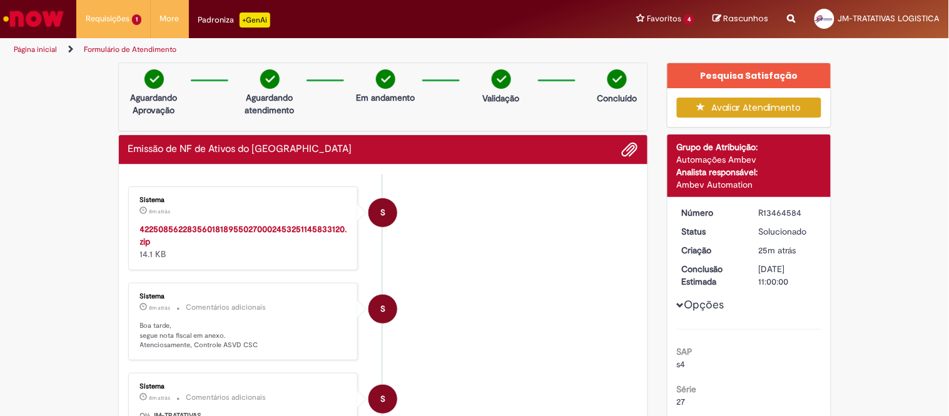
click at [251, 229] on strong "42250856228356018189550270002453251145833120.zip" at bounding box center [243, 235] width 207 height 24
click at [784, 209] on div "R13464584" at bounding box center [788, 212] width 58 height 13
copy div "R13464584"
click at [541, 208] on li "S Sistema 8m atrás 8 minutos atrás 42250856228356018189550270002453251145833120…" at bounding box center [383, 228] width 510 height 84
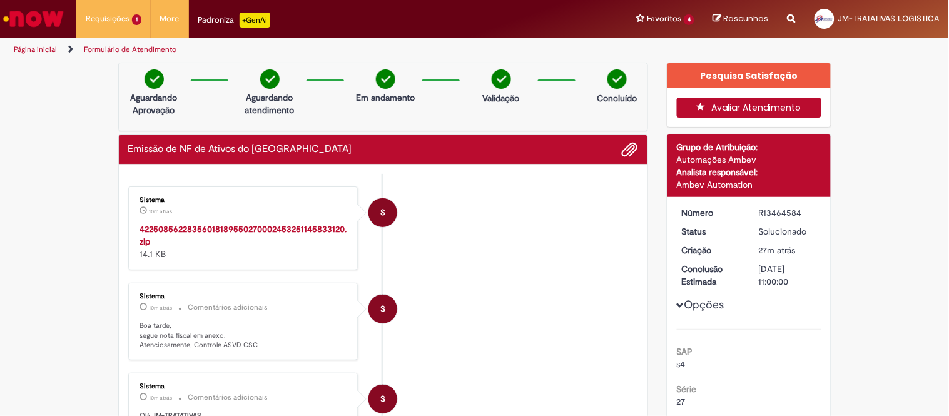
click at [757, 111] on button "Avaliar Atendimento" at bounding box center [749, 108] width 144 height 20
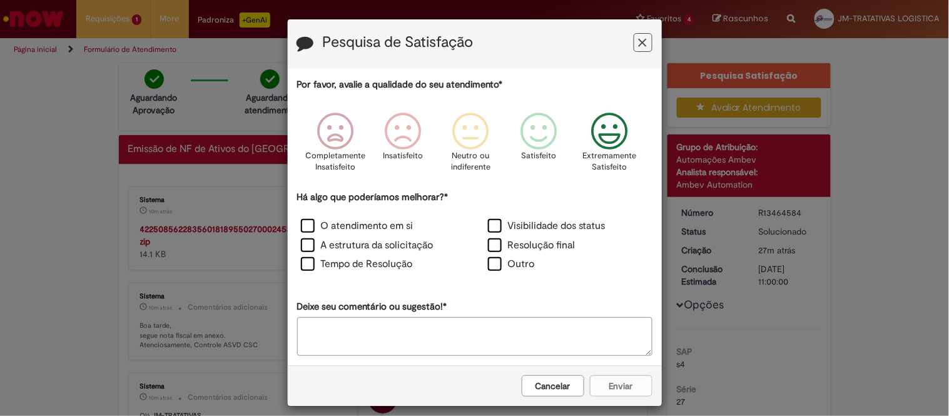
drag, startPoint x: 598, startPoint y: 144, endPoint x: 561, endPoint y: 201, distance: 67.3
click at [598, 144] on icon "Feedback" at bounding box center [609, 132] width 47 height 38
click at [535, 236] on div "Visibilidade dos status" at bounding box center [568, 227] width 184 height 17
click at [532, 235] on div "Visibilidade dos status" at bounding box center [568, 227] width 184 height 17
drag, startPoint x: 535, startPoint y: 247, endPoint x: 524, endPoint y: 233, distance: 17.9
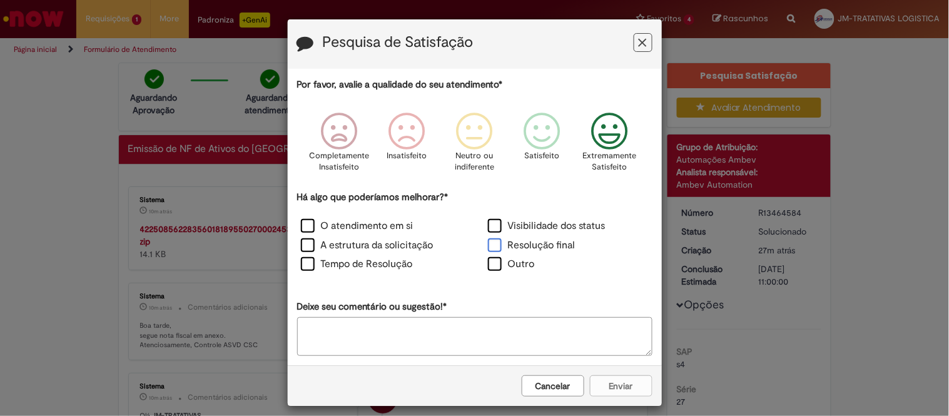
click at [535, 247] on label "Resolução final" at bounding box center [532, 245] width 88 height 14
drag, startPoint x: 518, startPoint y: 225, endPoint x: 413, endPoint y: 241, distance: 105.6
click at [518, 225] on label "Visibilidade dos status" at bounding box center [547, 226] width 118 height 14
click at [351, 252] on label "A estrutura da solicitação" at bounding box center [367, 245] width 133 height 14
click at [348, 260] on label "Tempo de Resolução" at bounding box center [357, 264] width 112 height 14
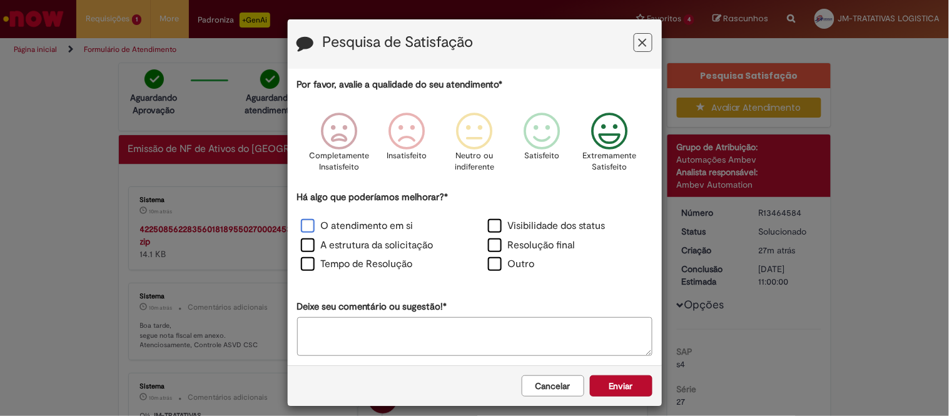
click at [332, 221] on label "O atendimento em si" at bounding box center [357, 226] width 113 height 14
drag, startPoint x: 627, startPoint y: 384, endPoint x: 678, endPoint y: 349, distance: 61.6
click at [627, 384] on button "Enviar" at bounding box center [621, 385] width 63 height 21
drag, startPoint x: 782, startPoint y: 278, endPoint x: 702, endPoint y: 214, distance: 101.9
click at [782, 278] on div "Pesquisa de Satisfação Por favor, avalie a qualidade do seu atendimento* Comple…" at bounding box center [474, 208] width 949 height 416
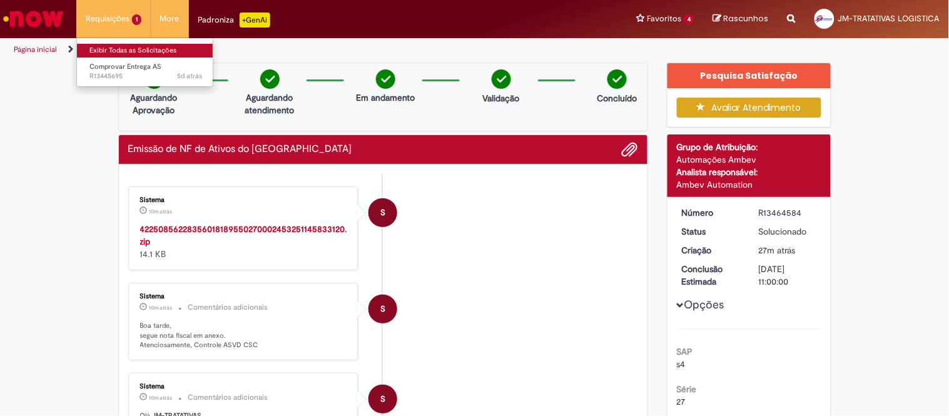
click at [126, 48] on link "Exibir Todas as Solicitações" at bounding box center [146, 51] width 138 height 14
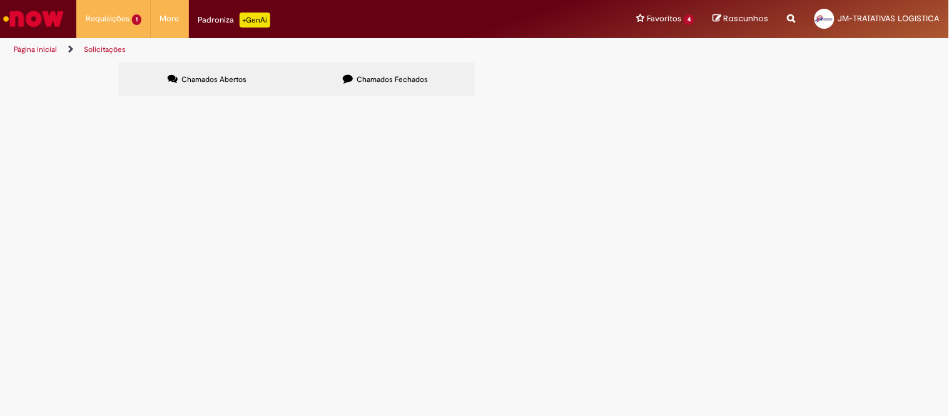
click at [468, 84] on label "Chamados Fechados" at bounding box center [385, 80] width 178 height 34
click at [0, 0] on span "PG - DT 6101985272 - [PERSON_NAME] - 26 PLT" at bounding box center [0, 0] width 0 height 0
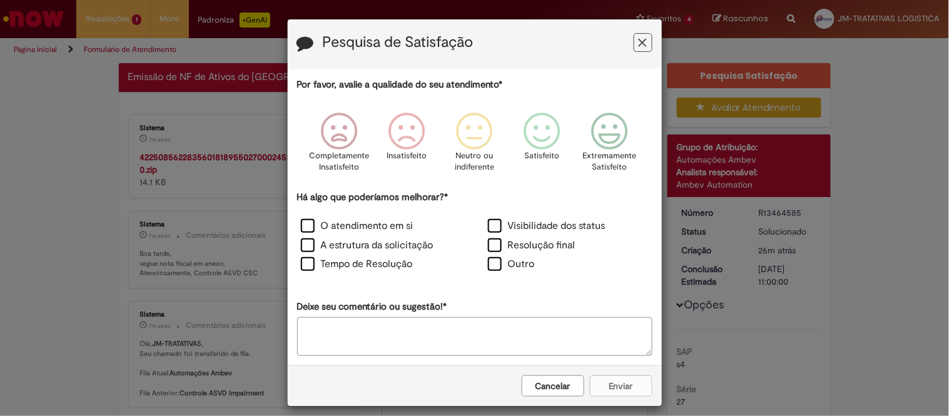
click at [541, 388] on button "Cancelar" at bounding box center [553, 385] width 63 height 21
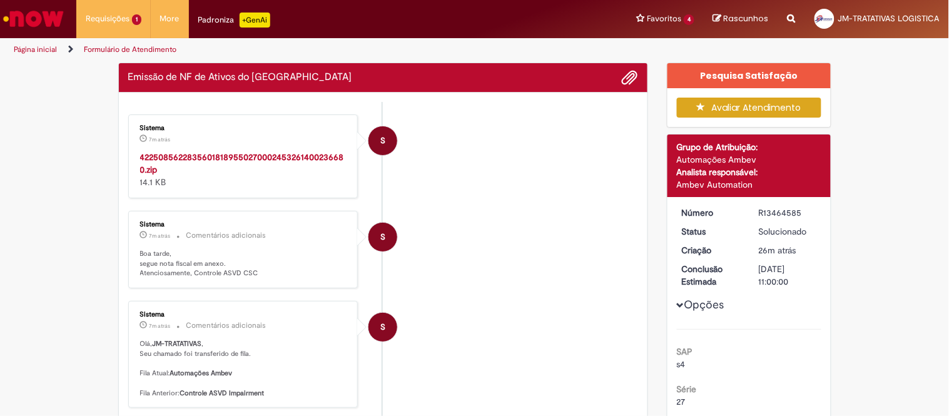
click at [198, 159] on strong "42250856228356018189550270002453261400236680.zip" at bounding box center [242, 163] width 204 height 24
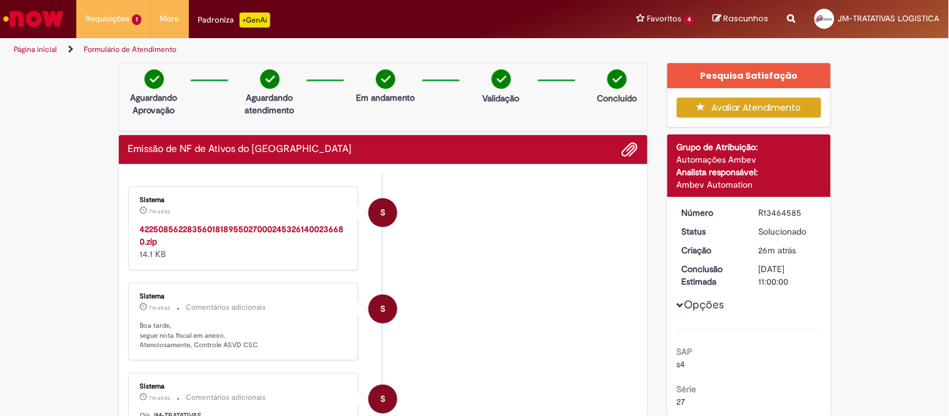
click at [777, 209] on div "R13464585" at bounding box center [788, 212] width 58 height 13
copy div "R13464585"
click at [537, 224] on li "S Sistema 7m atrás 7 minutos atrás 42250856228356018189550270002453261400236680…" at bounding box center [383, 228] width 510 height 84
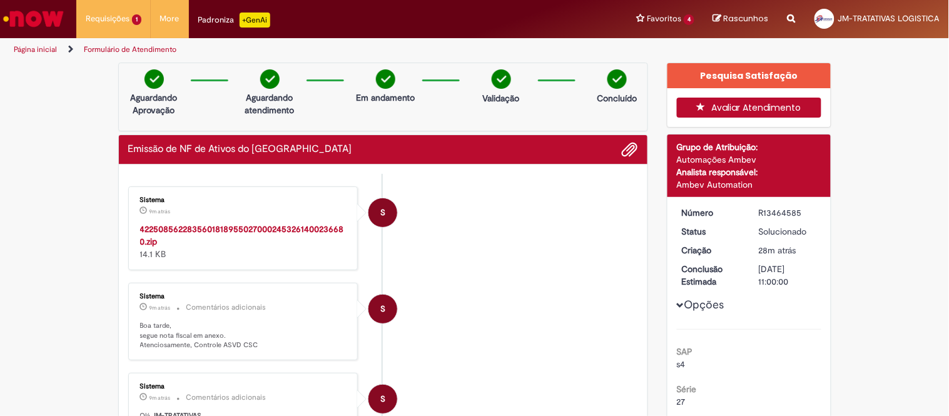
click at [744, 98] on button "Avaliar Atendimento" at bounding box center [749, 108] width 144 height 20
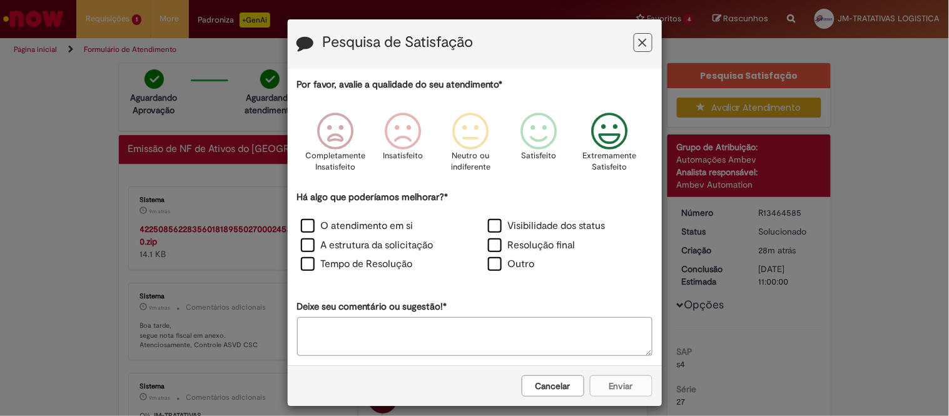
click at [603, 135] on icon "Feedback" at bounding box center [609, 132] width 47 height 38
drag, startPoint x: 394, startPoint y: 226, endPoint x: 388, endPoint y: 229, distance: 6.4
click at [394, 226] on label "O atendimento em si" at bounding box center [357, 226] width 113 height 14
drag, startPoint x: 390, startPoint y: 241, endPoint x: 390, endPoint y: 248, distance: 6.9
click at [390, 241] on label "A estrutura da solicitação" at bounding box center [367, 245] width 133 height 14
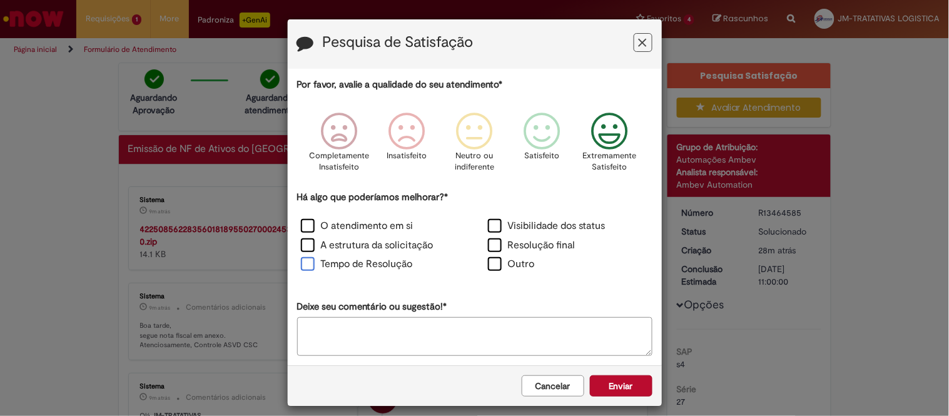
click at [386, 263] on label "Tempo de Resolução" at bounding box center [357, 264] width 112 height 14
click at [572, 231] on label "Visibilidade dos status" at bounding box center [547, 226] width 118 height 14
drag, startPoint x: 550, startPoint y: 241, endPoint x: 564, endPoint y: 253, distance: 18.2
click at [550, 241] on label "Resolução final" at bounding box center [532, 245] width 88 height 14
click at [645, 388] on div "Cancelar Enviar" at bounding box center [475, 385] width 374 height 41
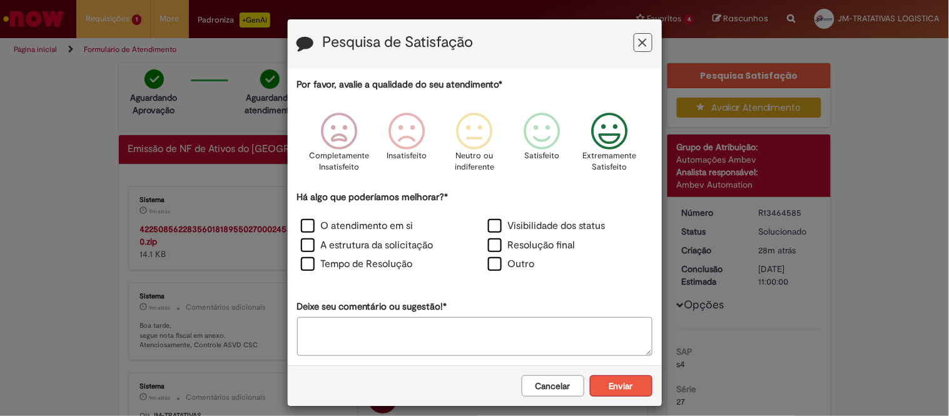
click at [642, 385] on button "Enviar" at bounding box center [621, 385] width 63 height 21
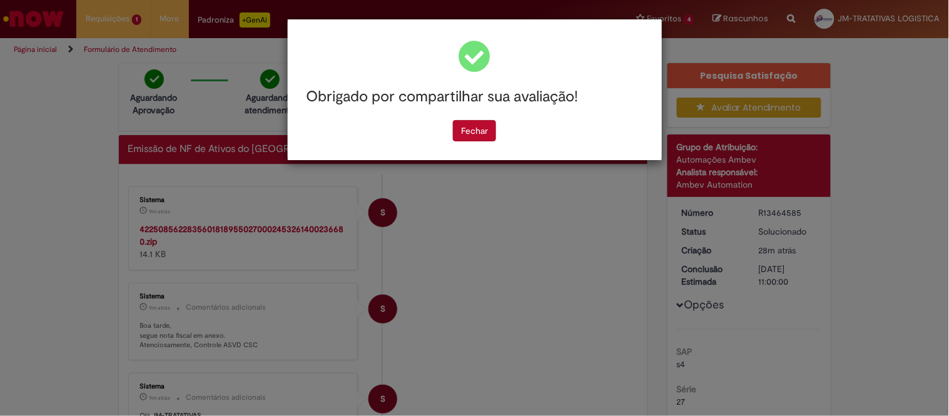
click at [326, 53] on div "Feedback" at bounding box center [474, 56] width 355 height 36
click at [270, 65] on div "Obrigado por compartilhar sua avaliação! [GEOGRAPHIC_DATA]" at bounding box center [474, 208] width 949 height 416
